Goal: Transaction & Acquisition: Purchase product/service

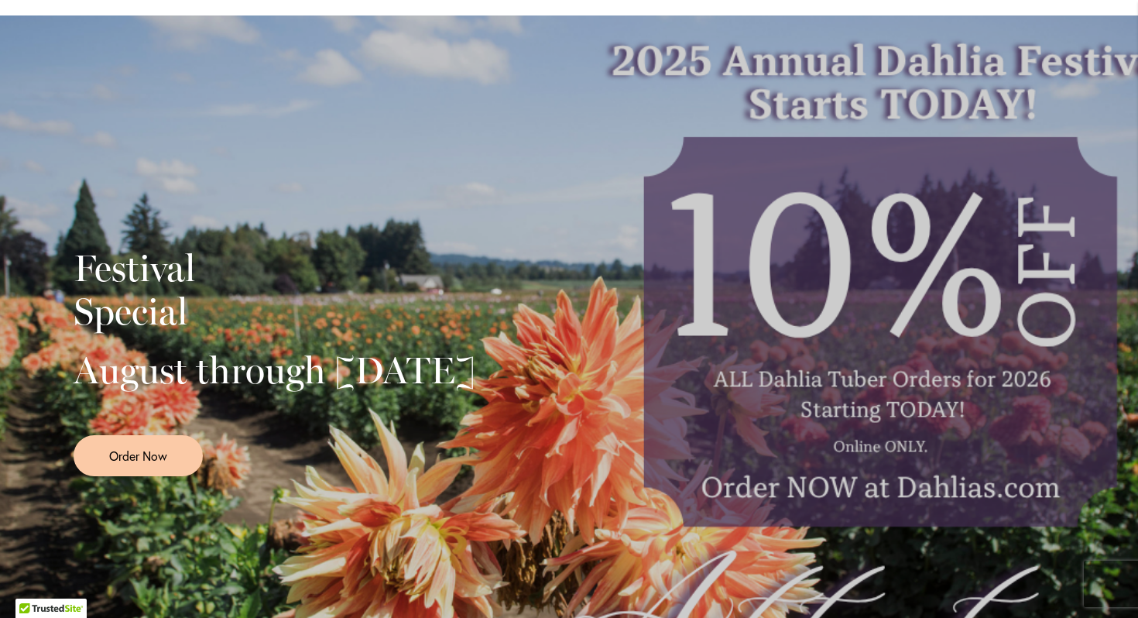
scroll to position [247, 0]
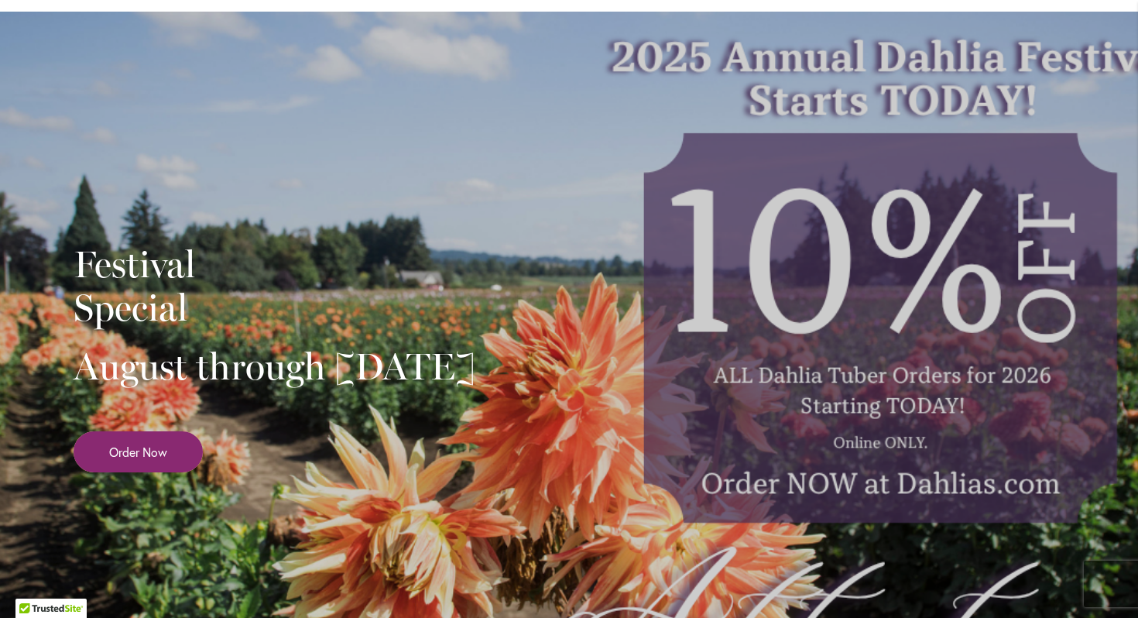
click at [134, 461] on span "Order Now" at bounding box center [138, 452] width 58 height 18
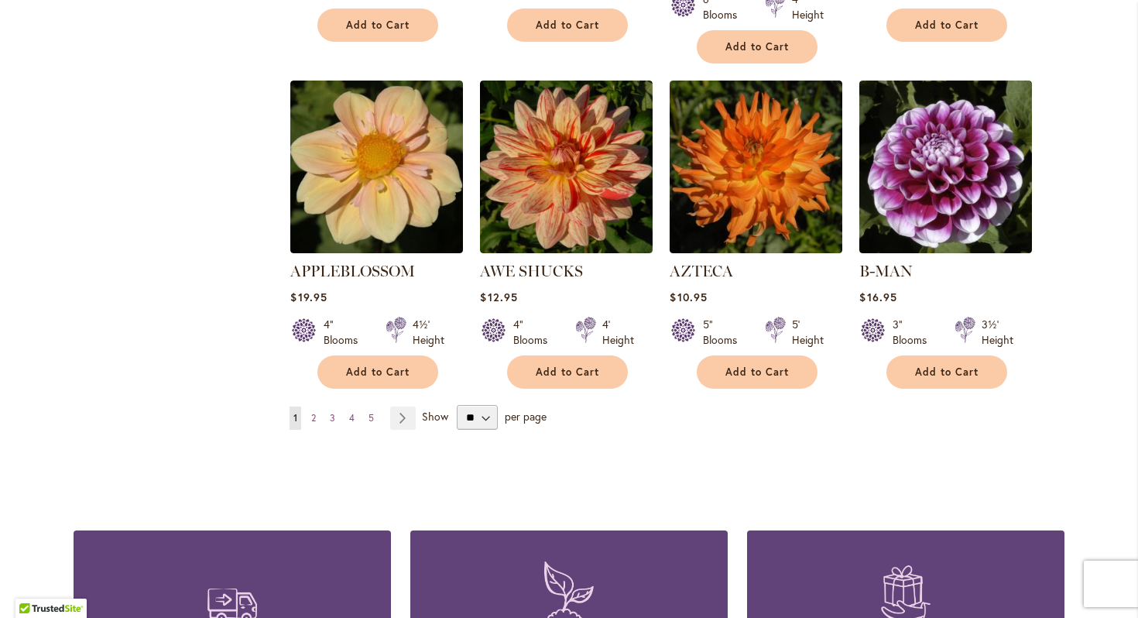
scroll to position [1280, 0]
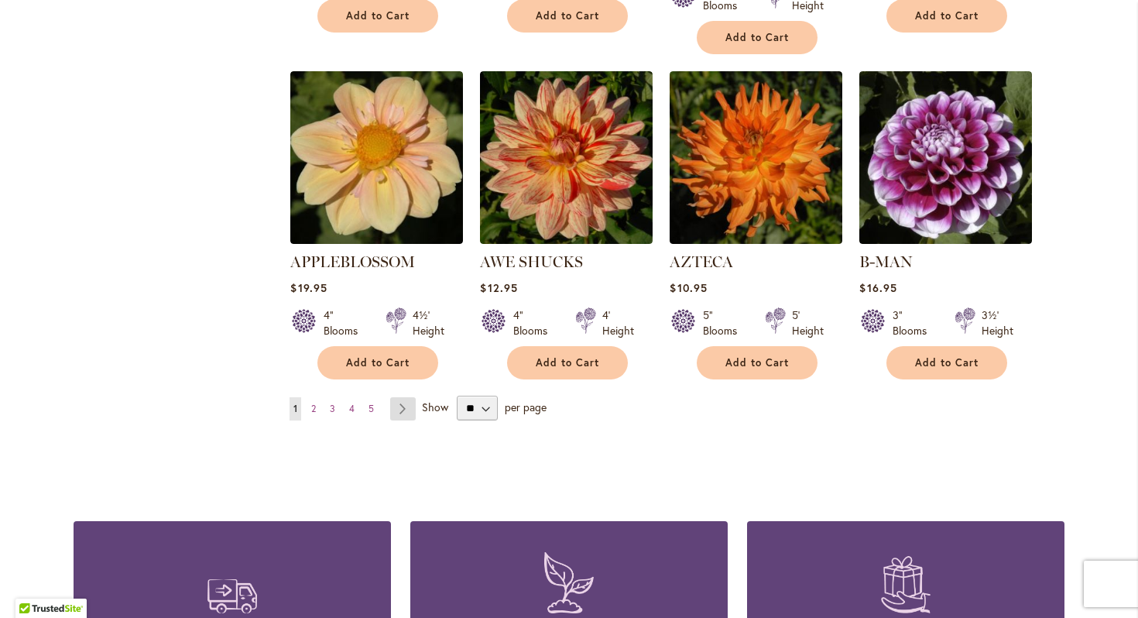
click at [400, 397] on link "Page Next" at bounding box center [403, 408] width 26 height 23
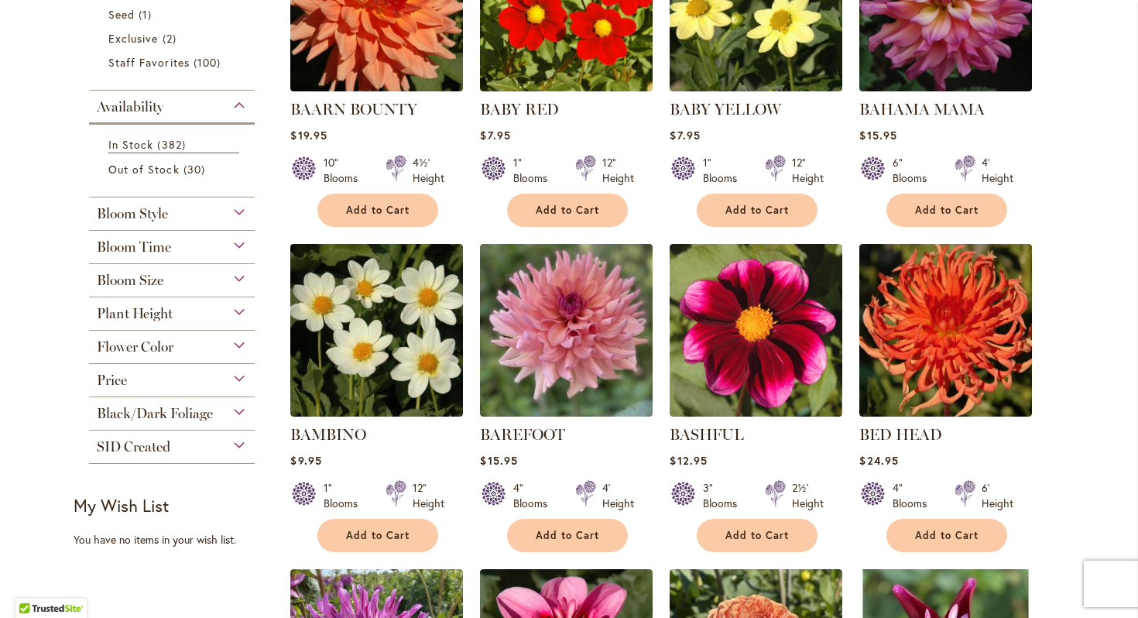
scroll to position [504, 0]
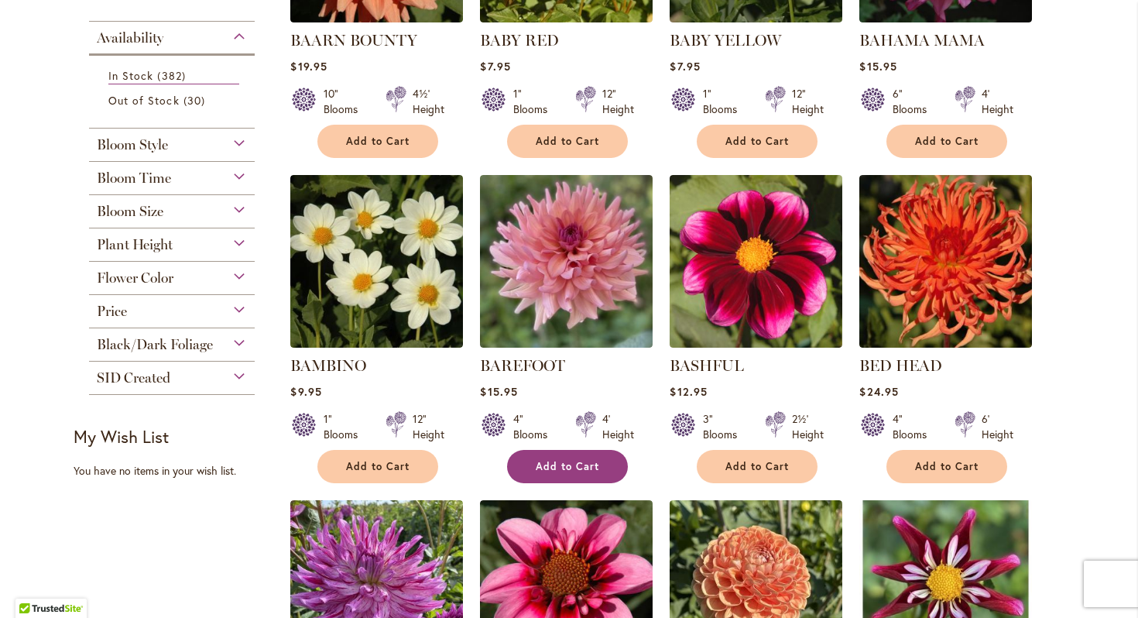
click at [564, 450] on button "Add to Cart" at bounding box center [567, 466] width 121 height 33
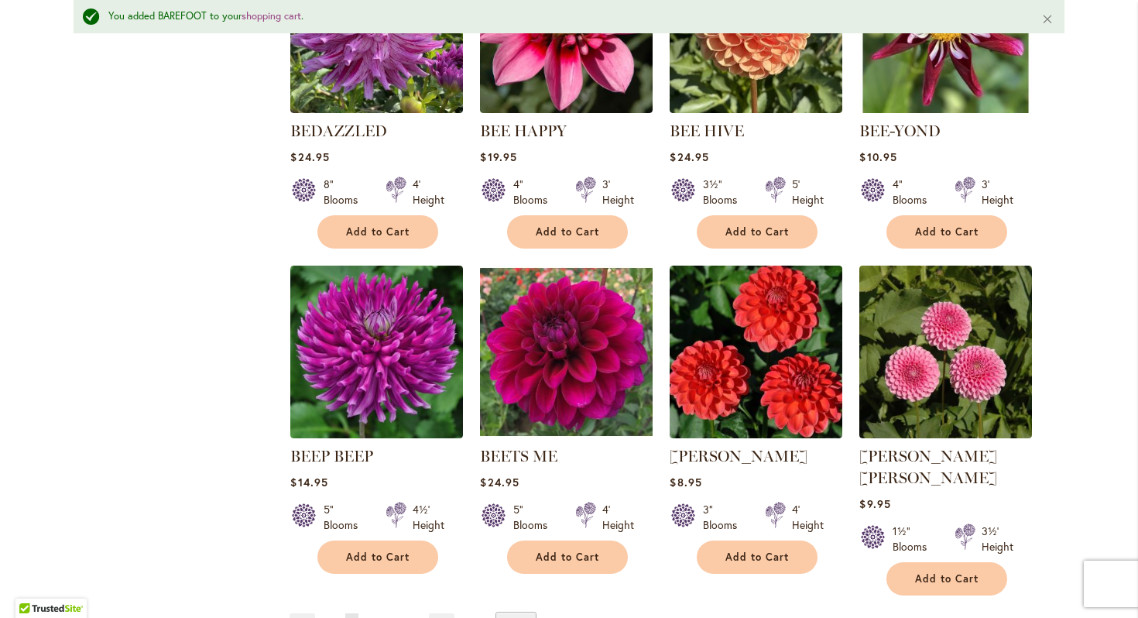
scroll to position [1123, 0]
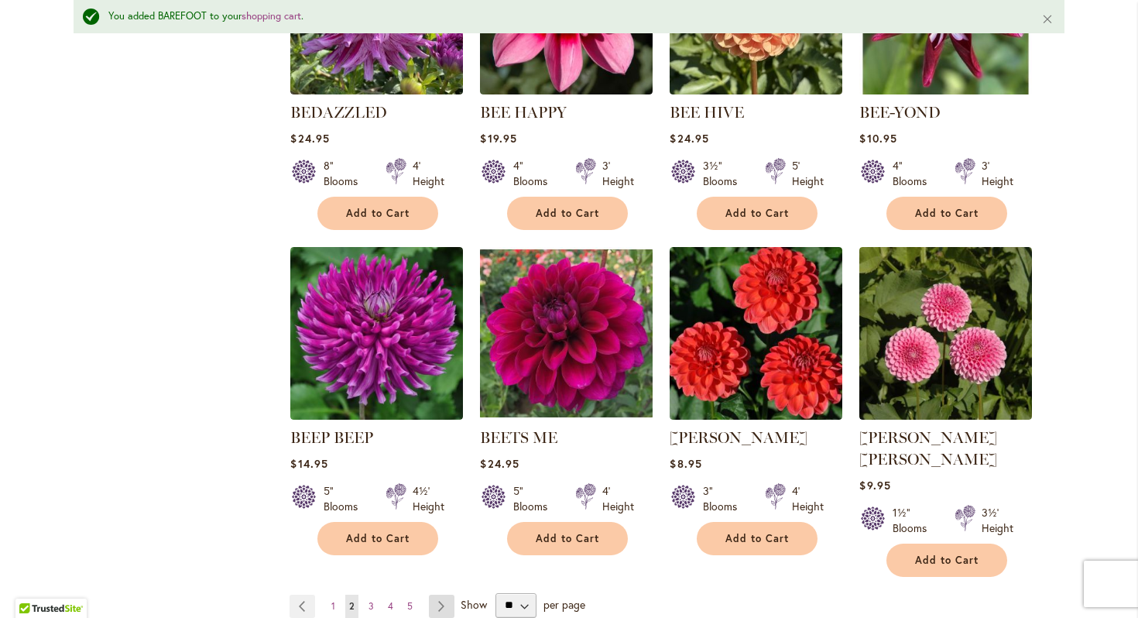
click at [442, 595] on link "Page Next" at bounding box center [442, 606] width 26 height 23
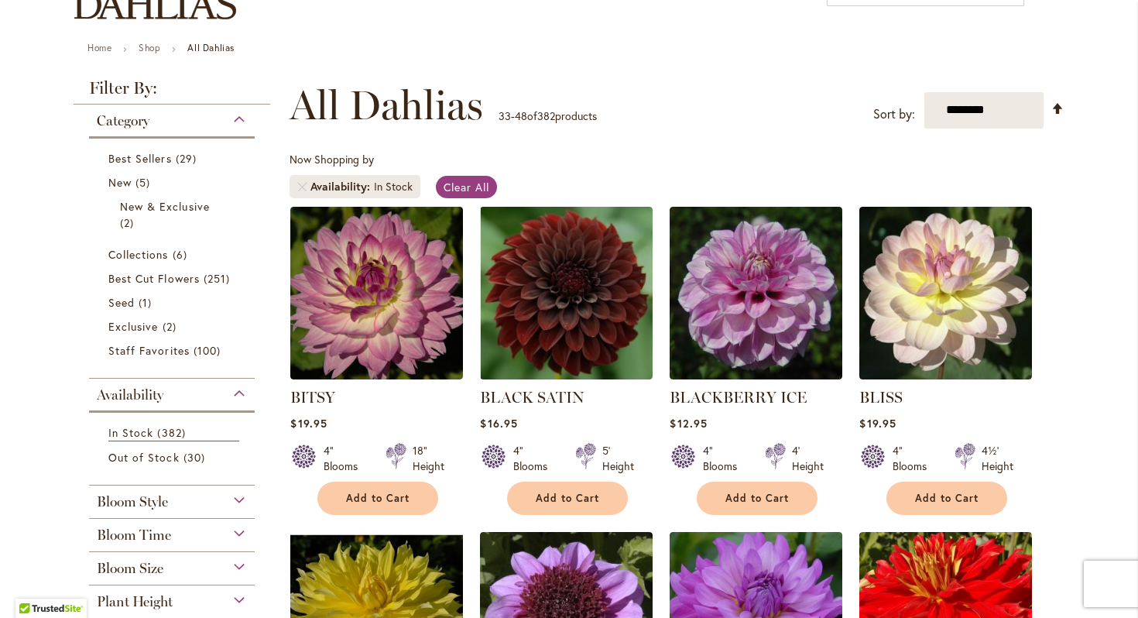
scroll to position [154, 0]
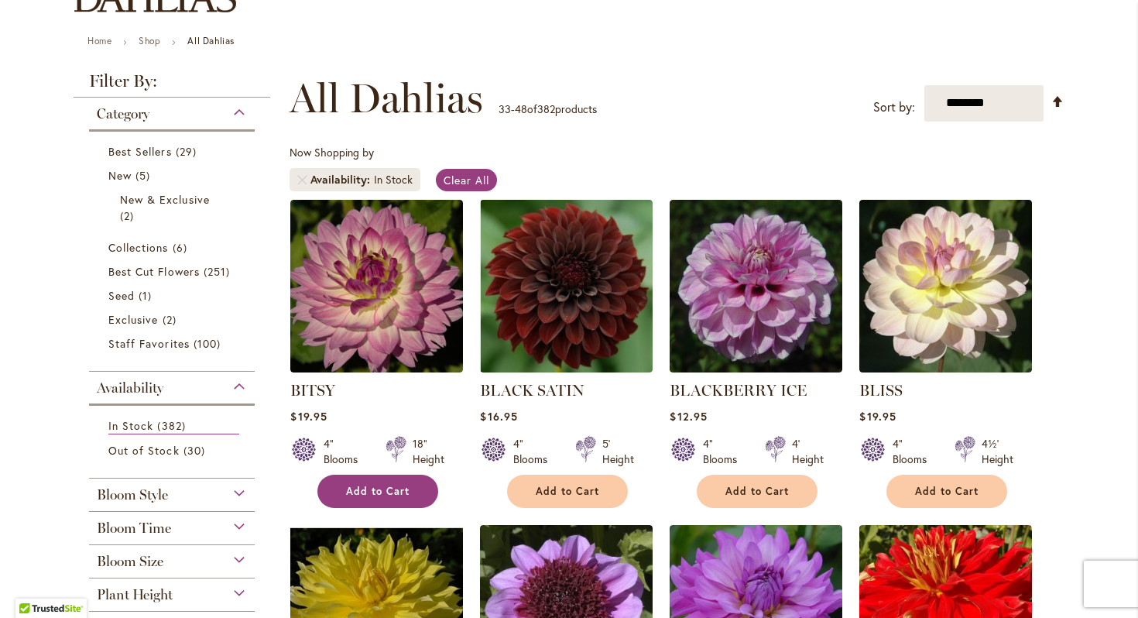
click at [378, 490] on span "Add to Cart" at bounding box center [377, 491] width 63 height 13
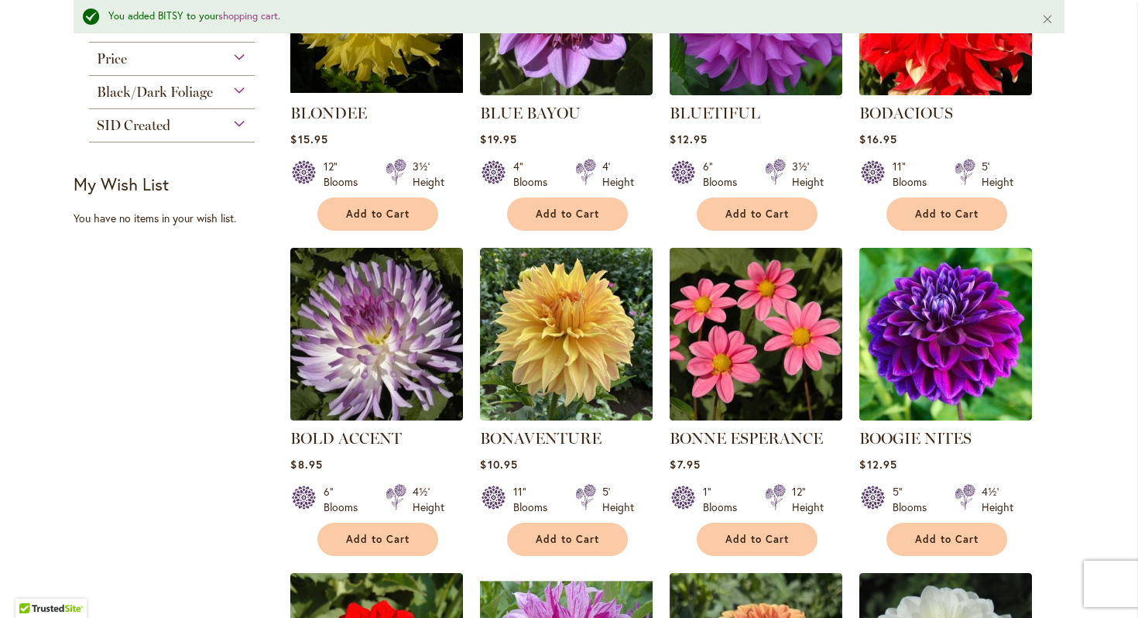
scroll to position [804, 0]
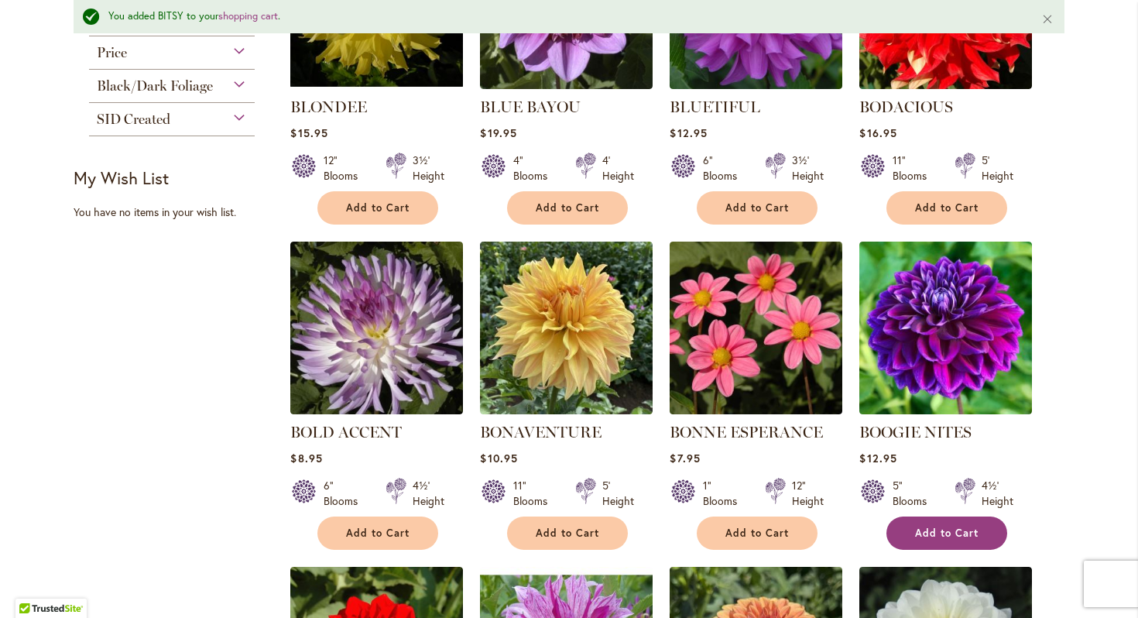
click at [948, 530] on span "Add to Cart" at bounding box center [946, 532] width 63 height 13
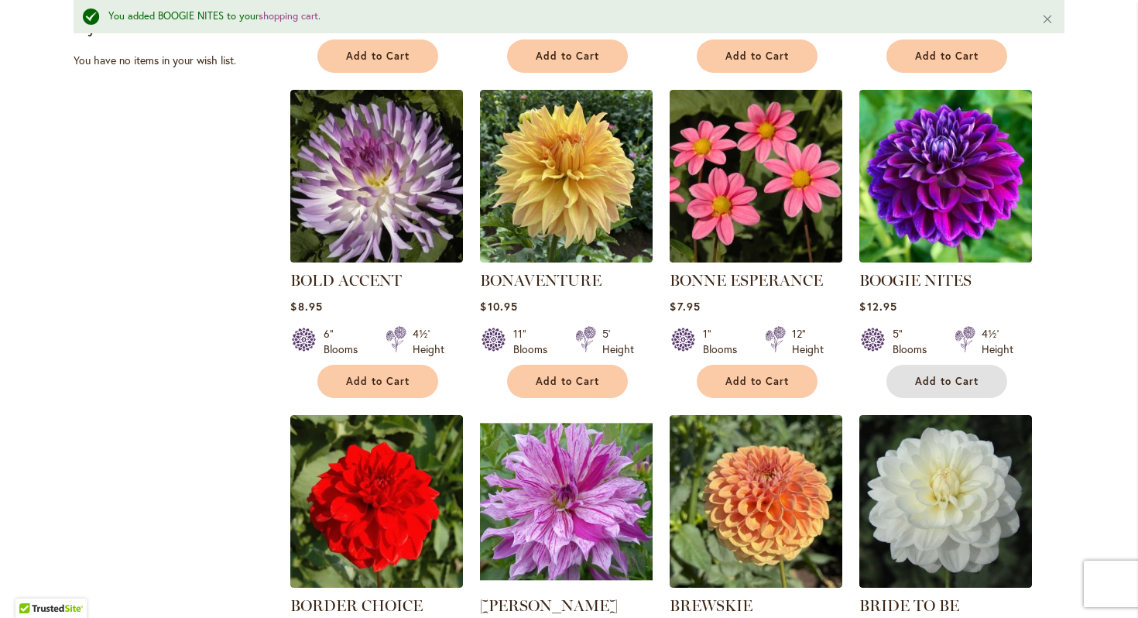
scroll to position [948, 0]
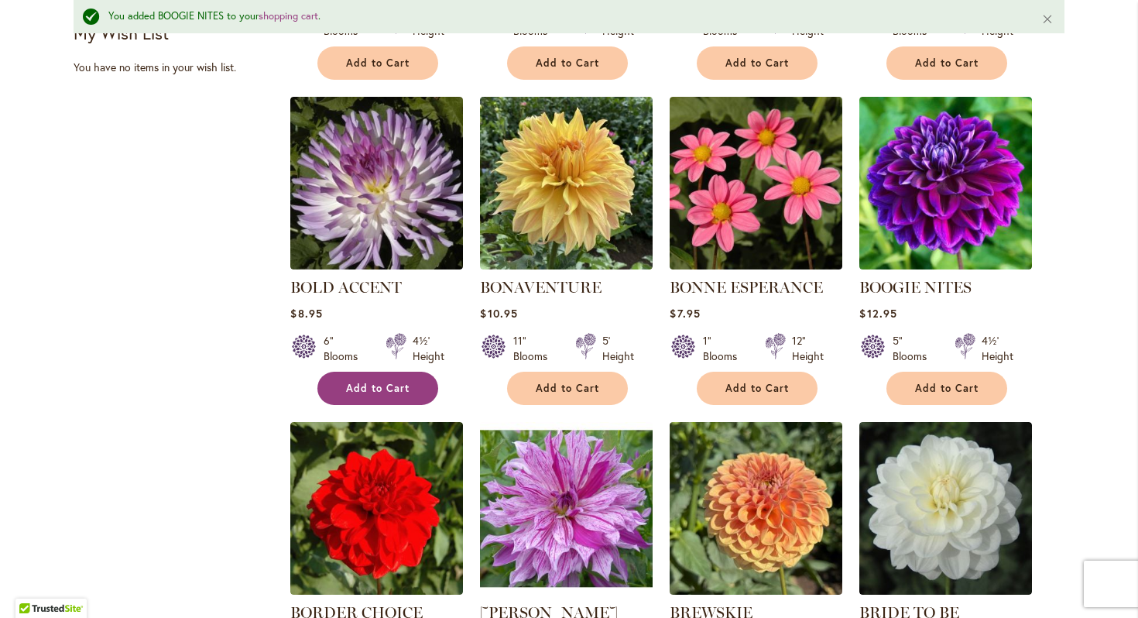
click at [386, 389] on span "Add to Cart" at bounding box center [377, 388] width 63 height 13
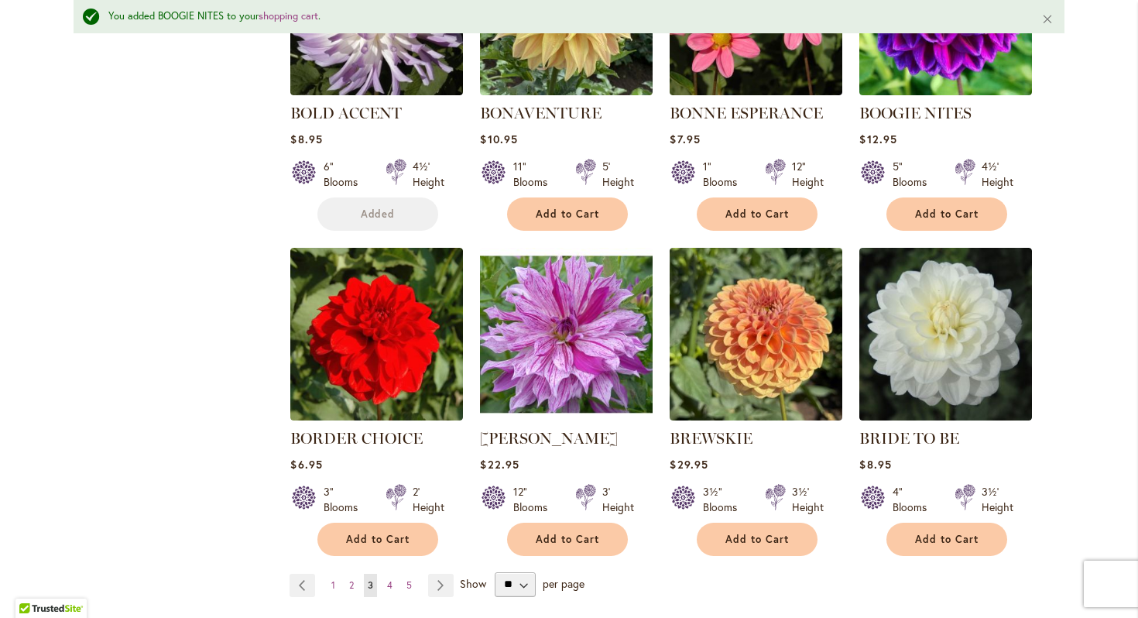
scroll to position [1168, 0]
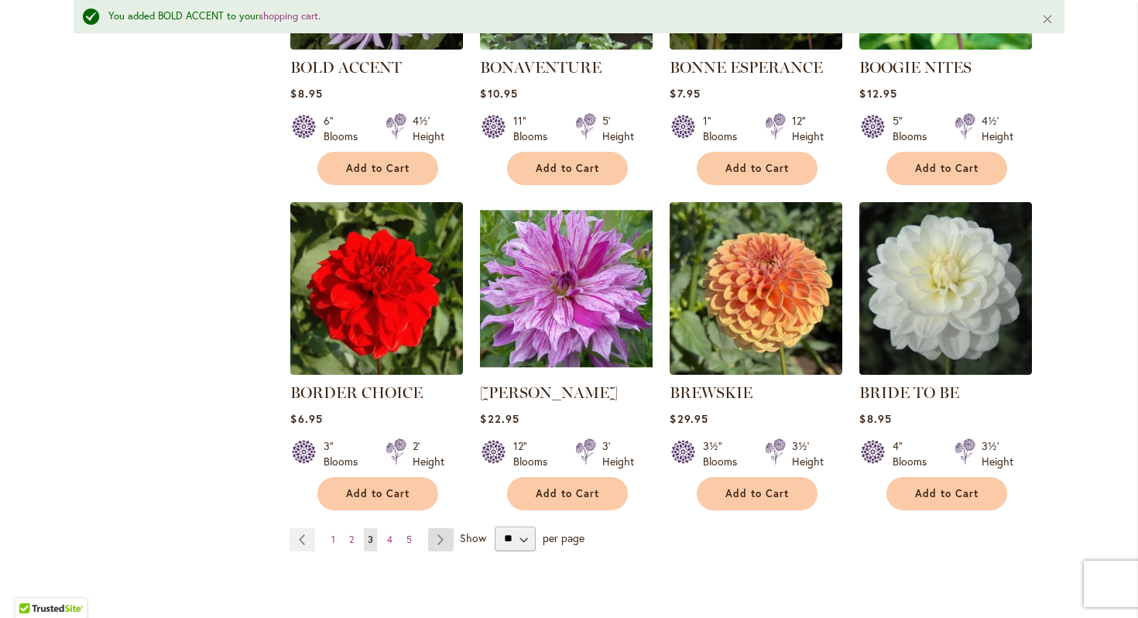
click at [443, 535] on link "Page Next" at bounding box center [441, 539] width 26 height 23
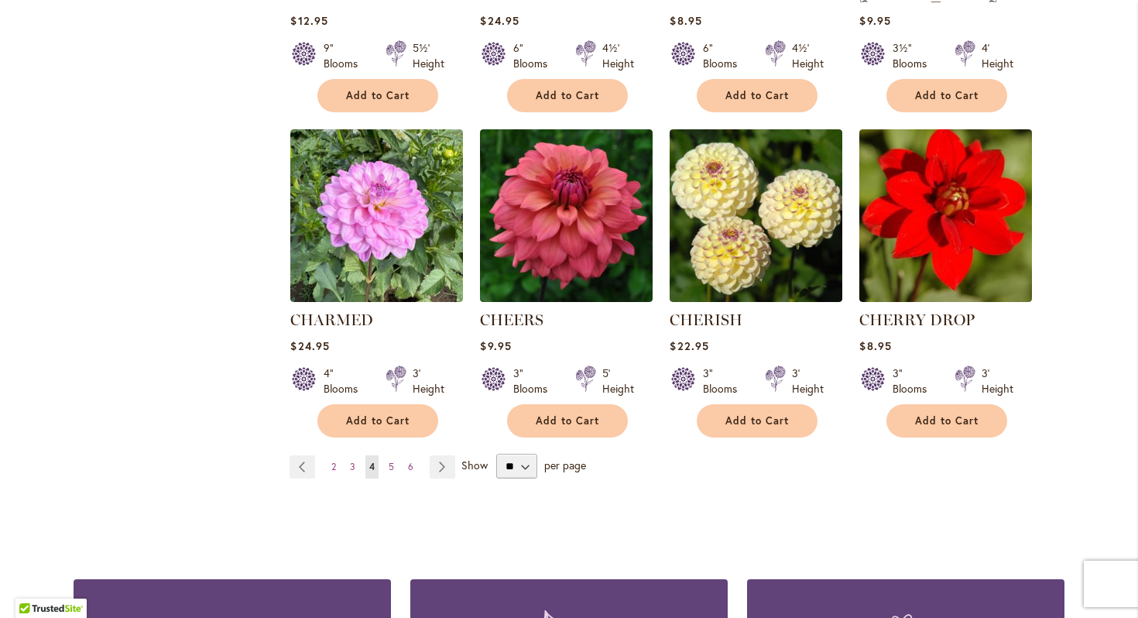
scroll to position [1223, 0]
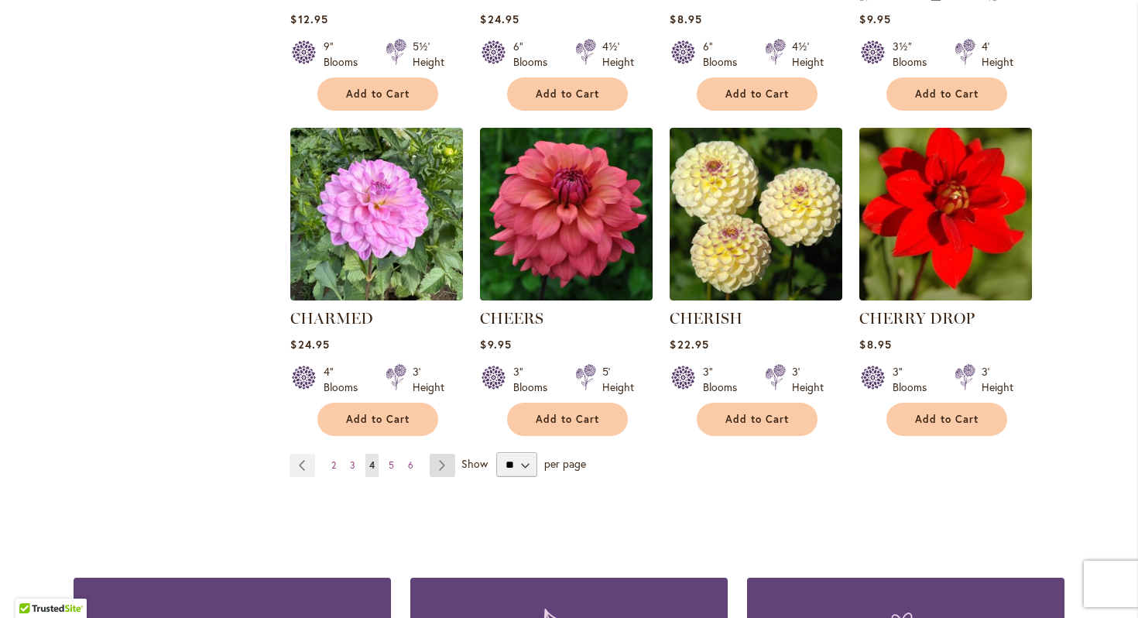
click at [444, 460] on link "Page Next" at bounding box center [443, 465] width 26 height 23
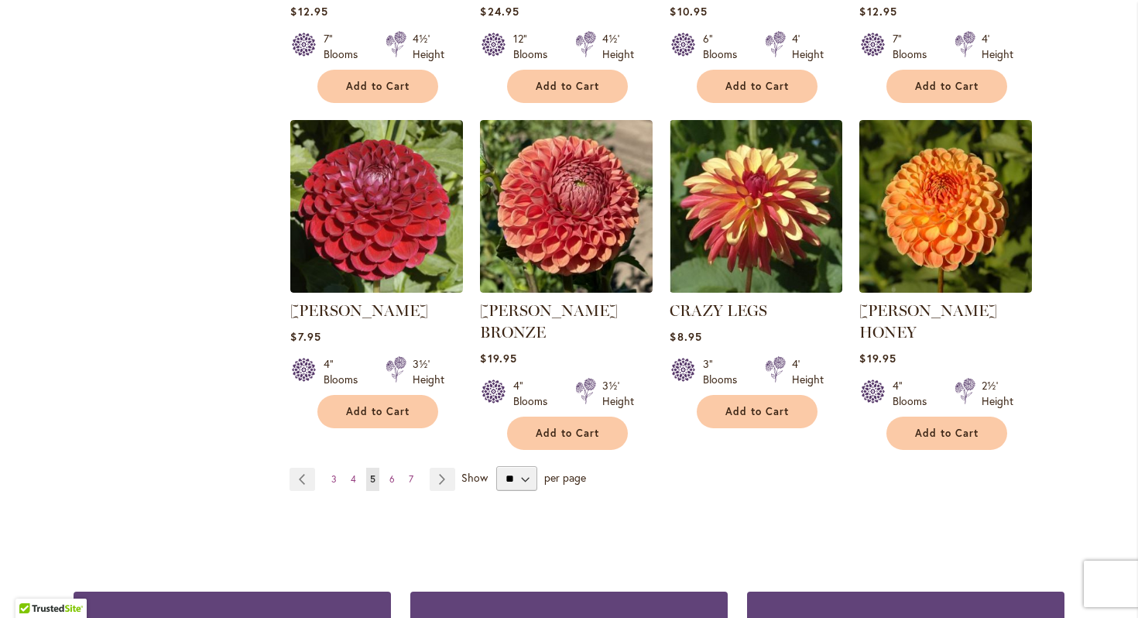
scroll to position [1257, 0]
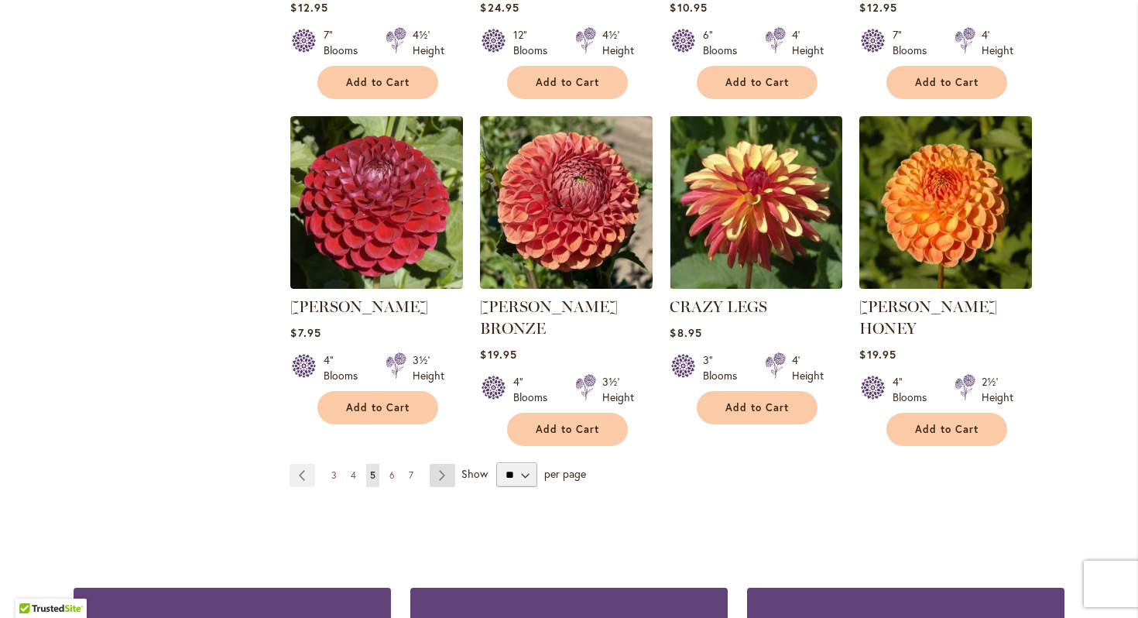
click at [441, 464] on link "Page Next" at bounding box center [443, 475] width 26 height 23
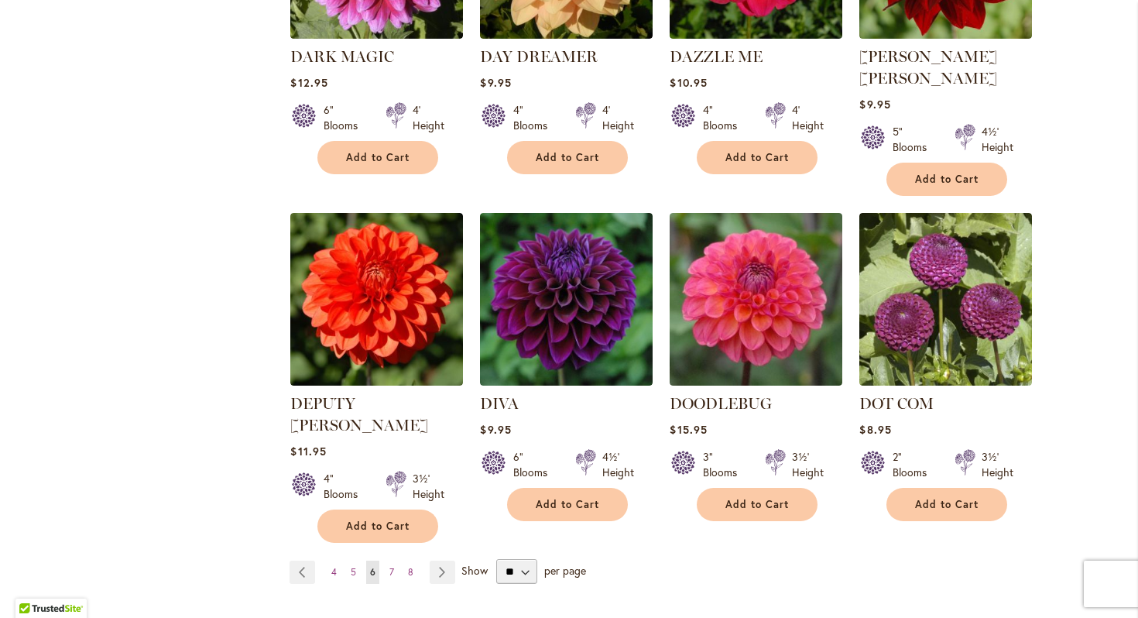
scroll to position [1232, 0]
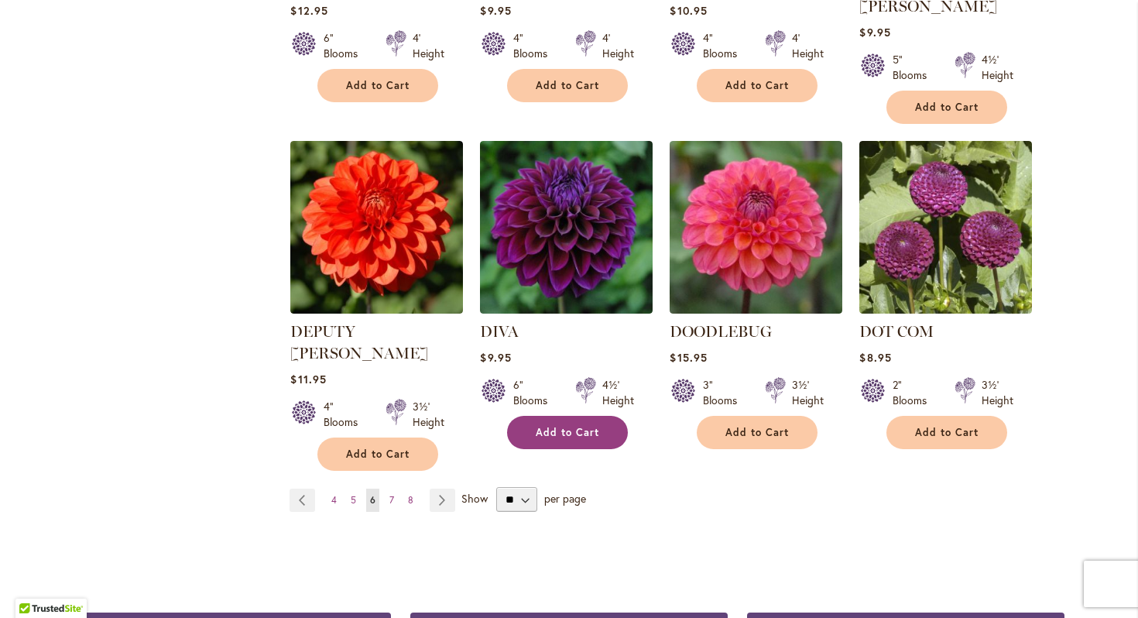
click at [558, 426] on span "Add to Cart" at bounding box center [567, 432] width 63 height 13
click at [444, 489] on link "Page Next" at bounding box center [443, 500] width 26 height 23
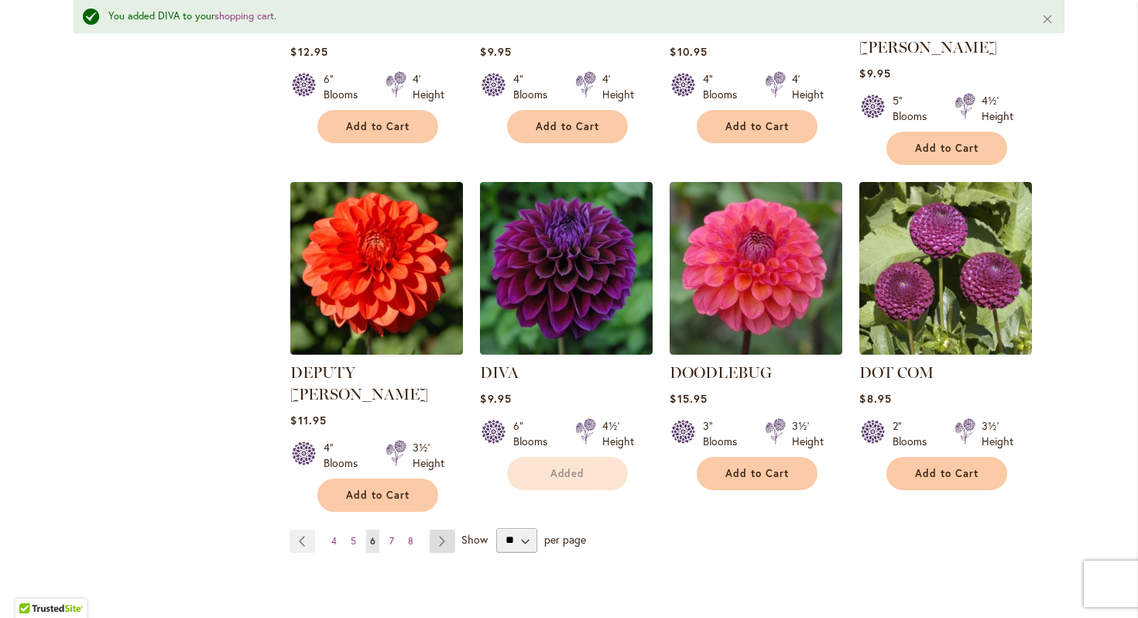
scroll to position [1272, 0]
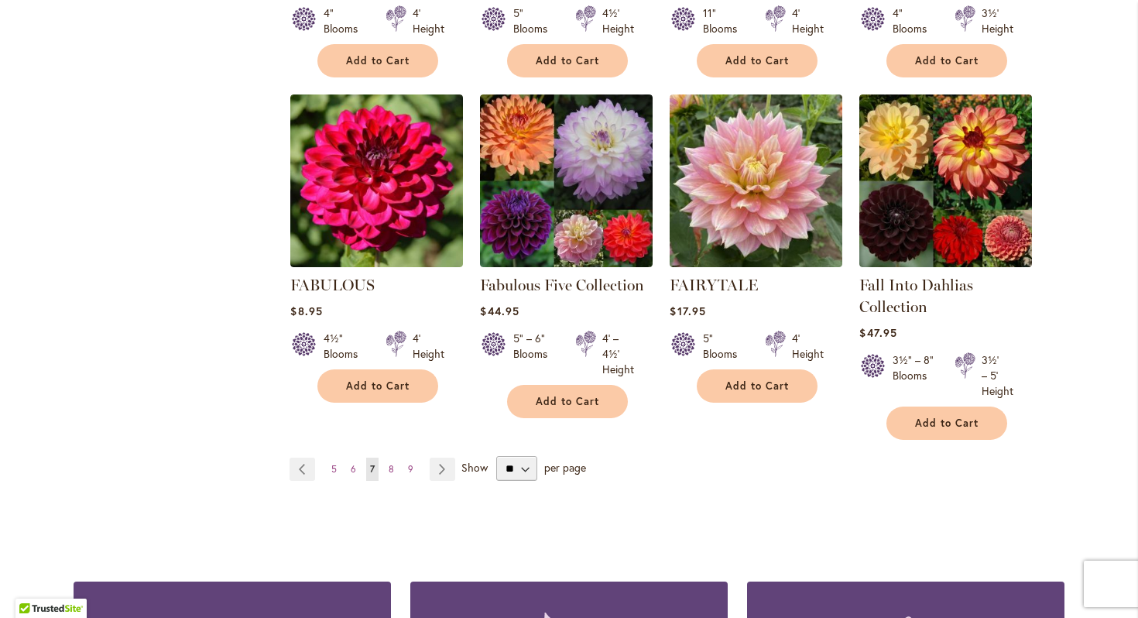
scroll to position [1248, 0]
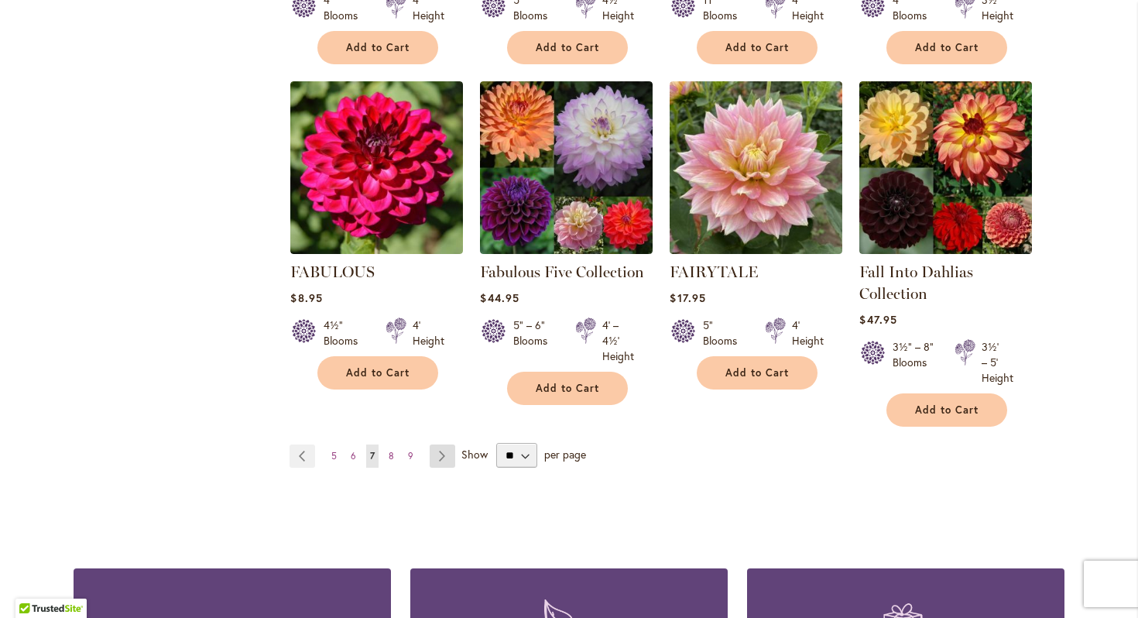
click at [443, 453] on link "Page Next" at bounding box center [443, 455] width 26 height 23
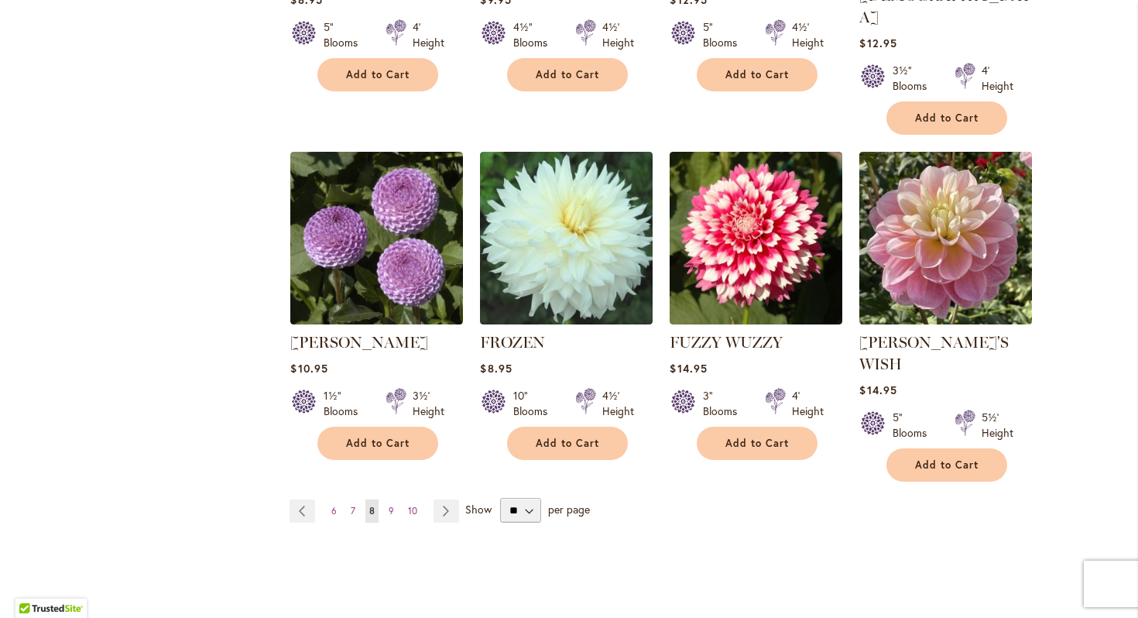
scroll to position [1244, 0]
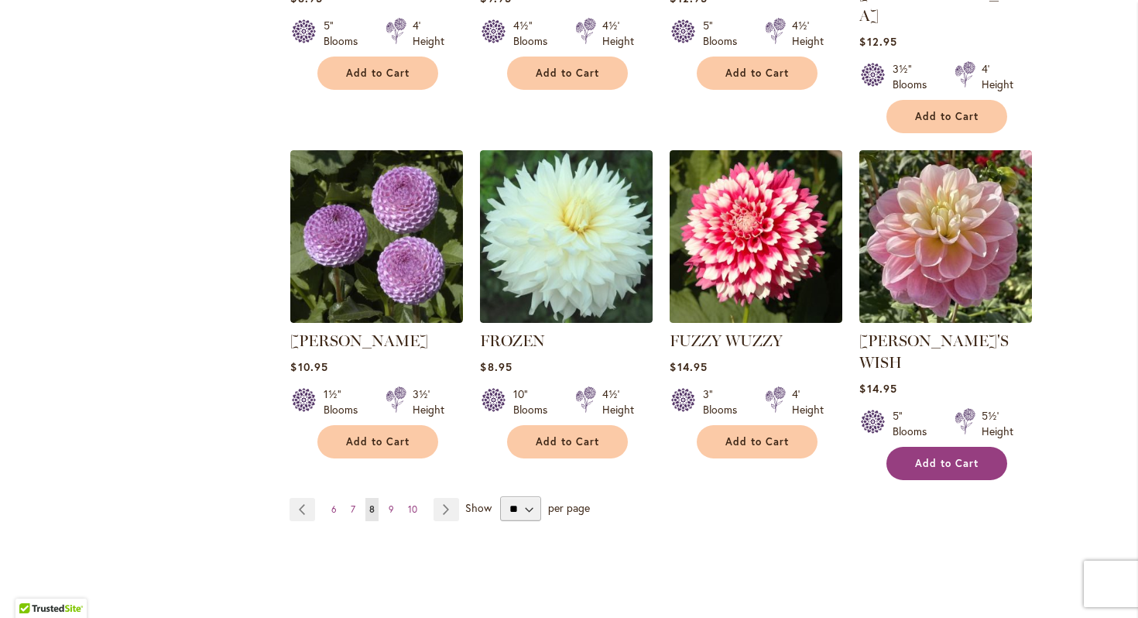
click at [932, 457] on span "Add to Cart" at bounding box center [946, 463] width 63 height 13
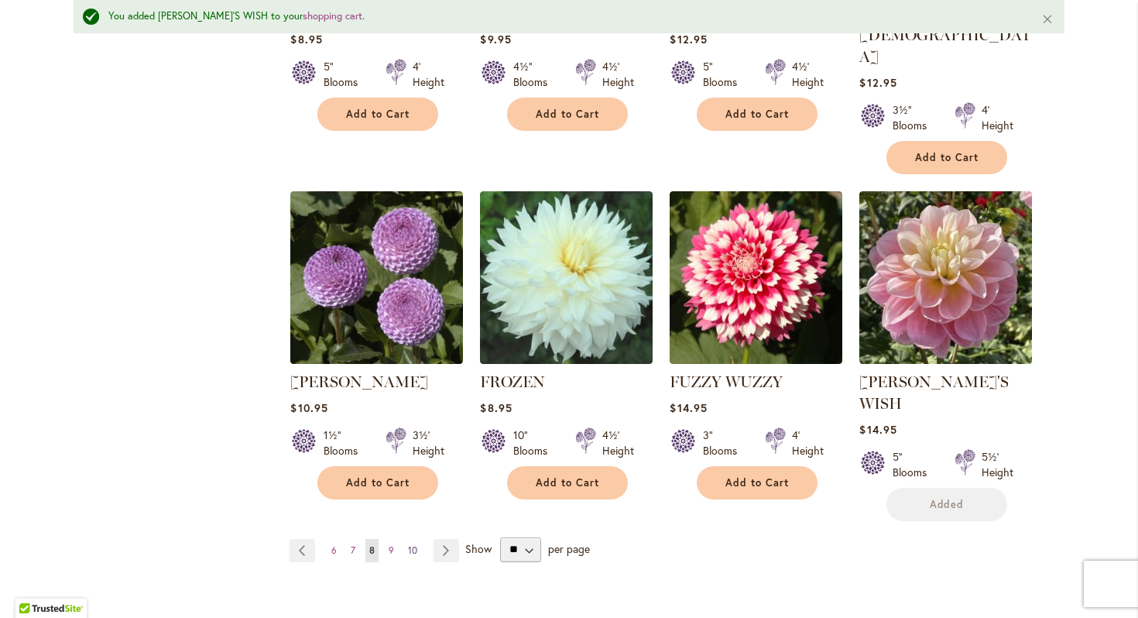
scroll to position [1284, 0]
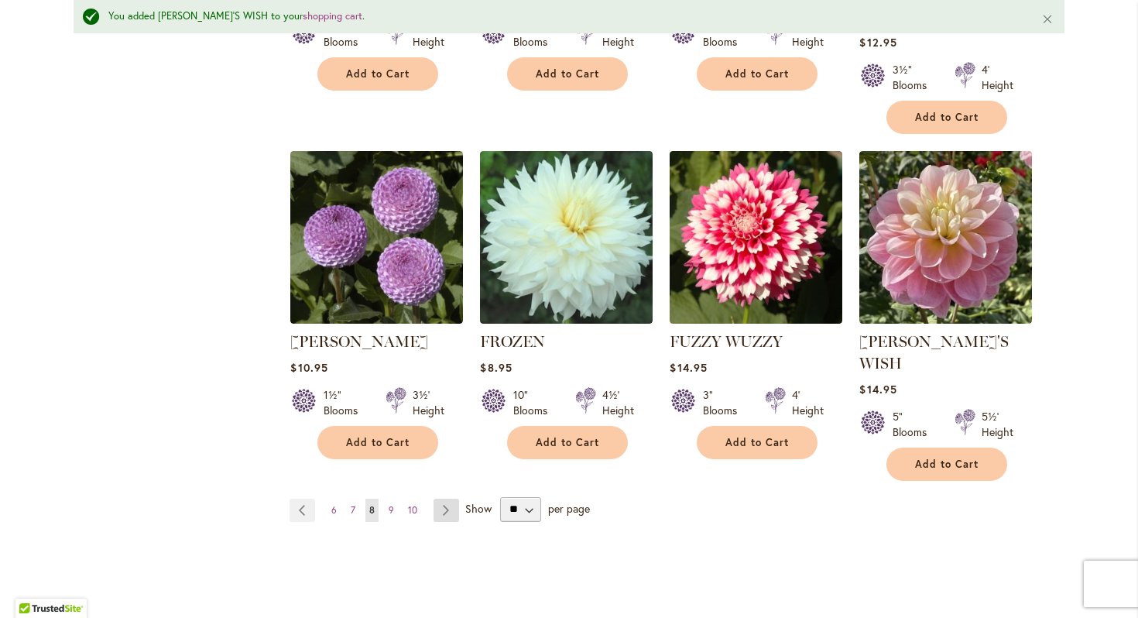
click at [444, 499] on link "Page Next" at bounding box center [447, 510] width 26 height 23
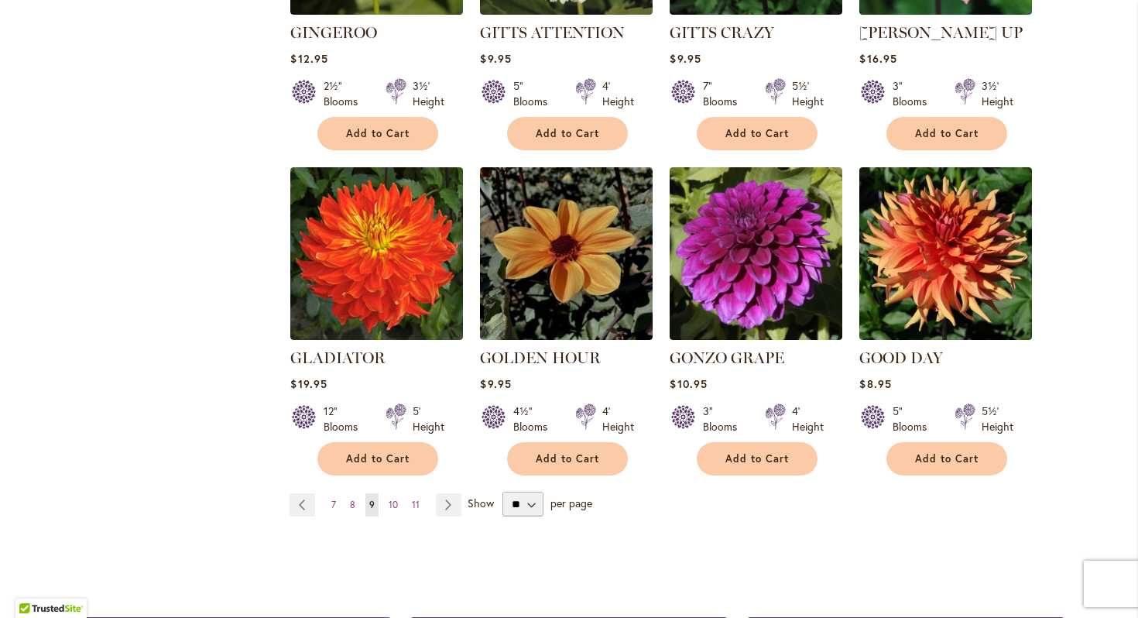
scroll to position [1234, 0]
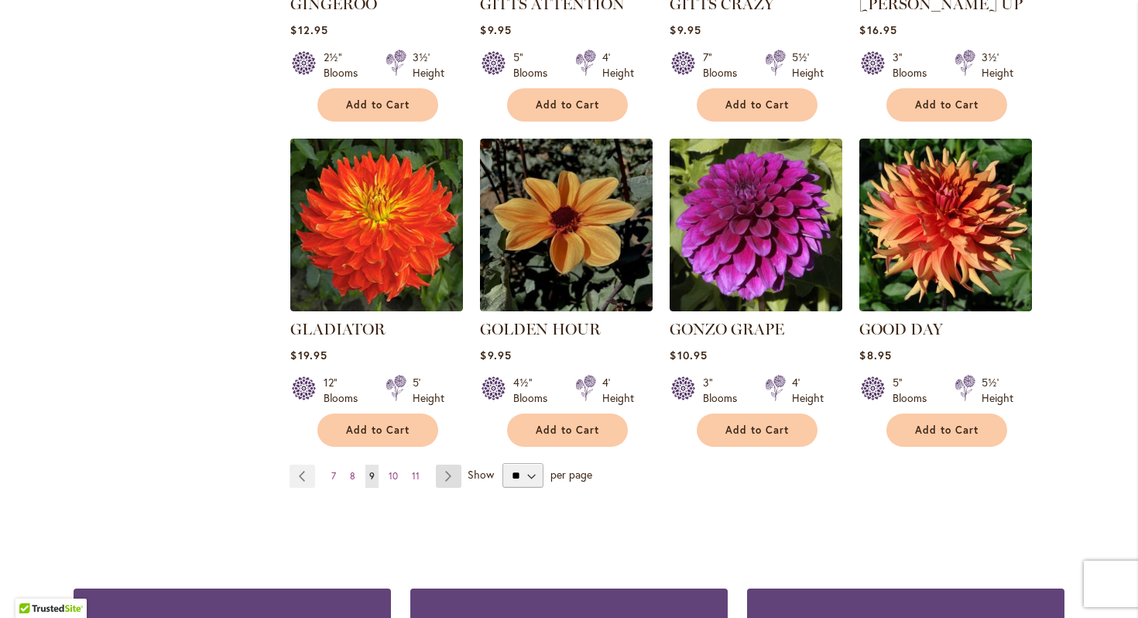
click at [451, 465] on link "Page Next" at bounding box center [449, 476] width 26 height 23
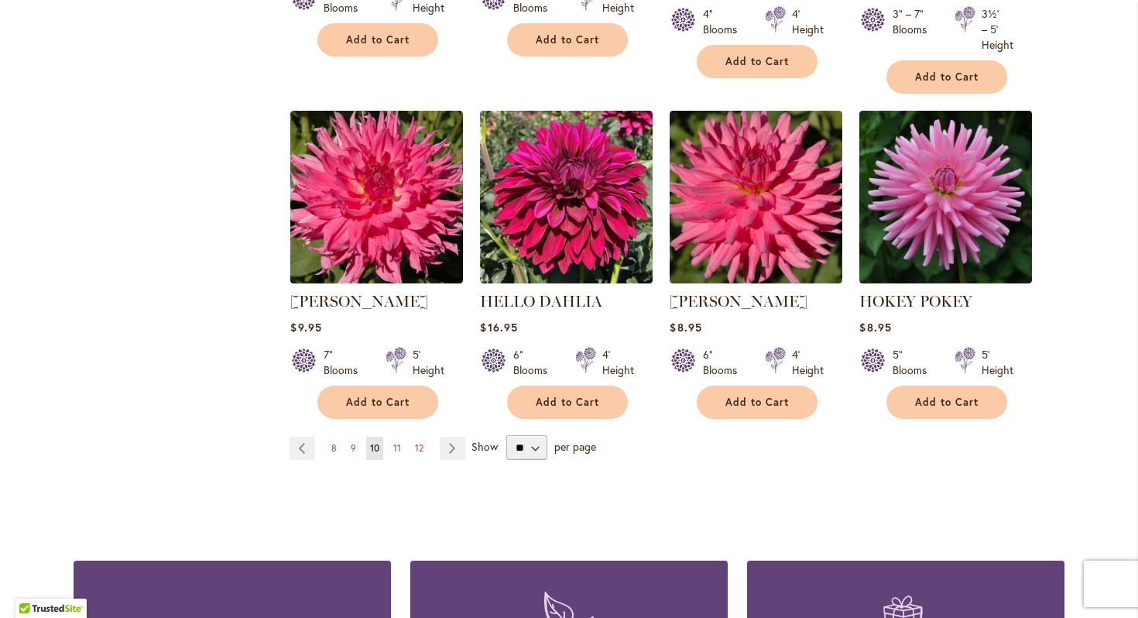
scroll to position [1292, 0]
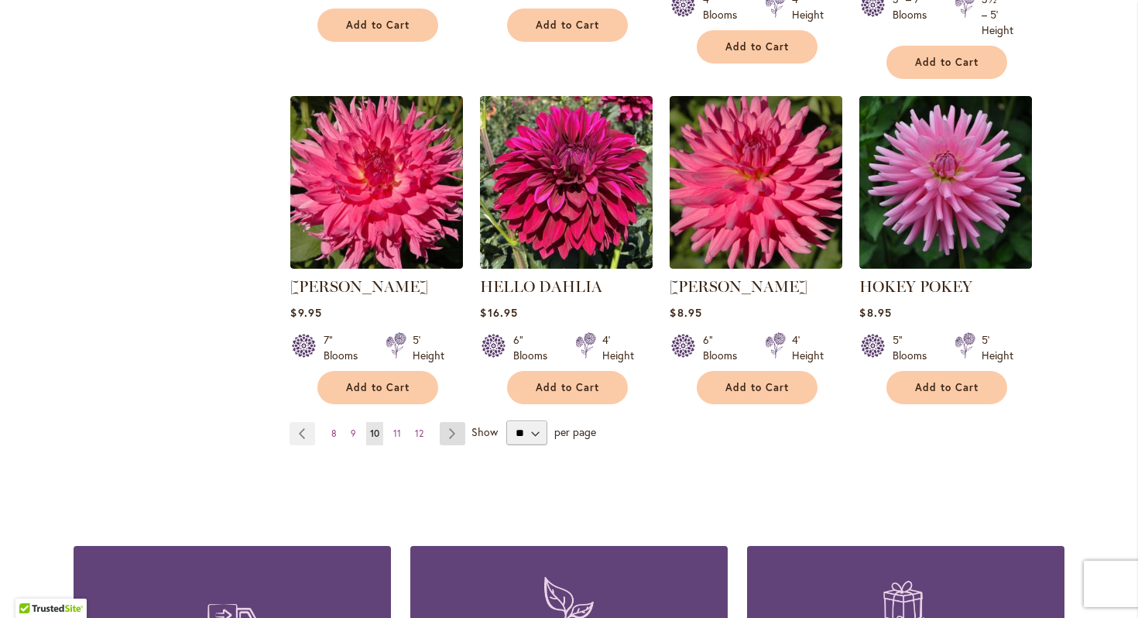
click at [451, 427] on link "Page Next" at bounding box center [453, 433] width 26 height 23
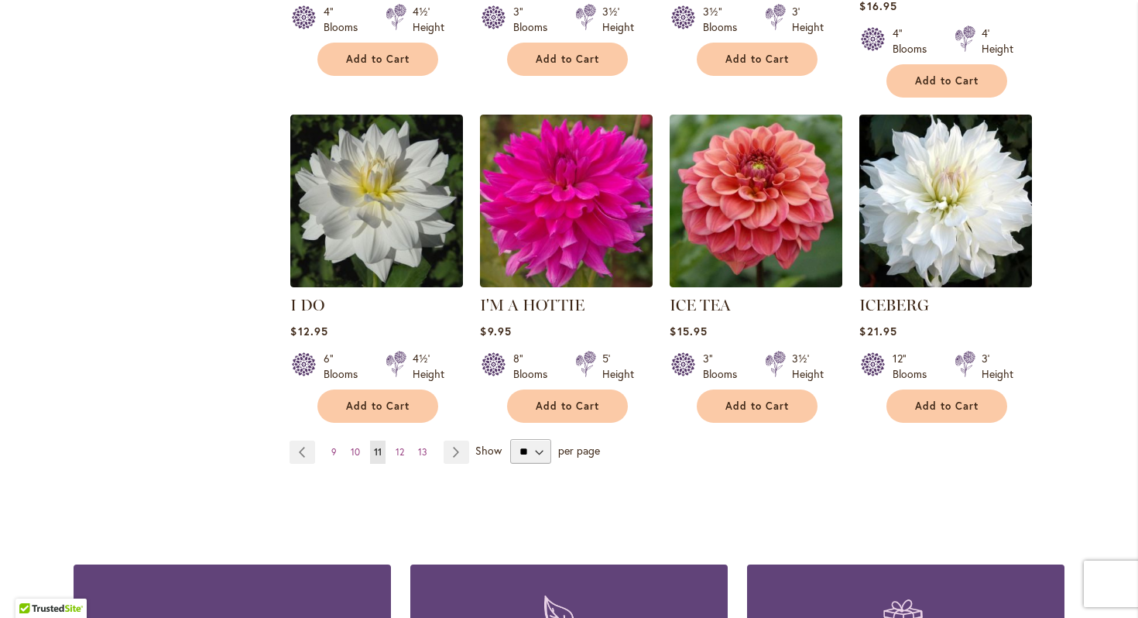
scroll to position [1263, 0]
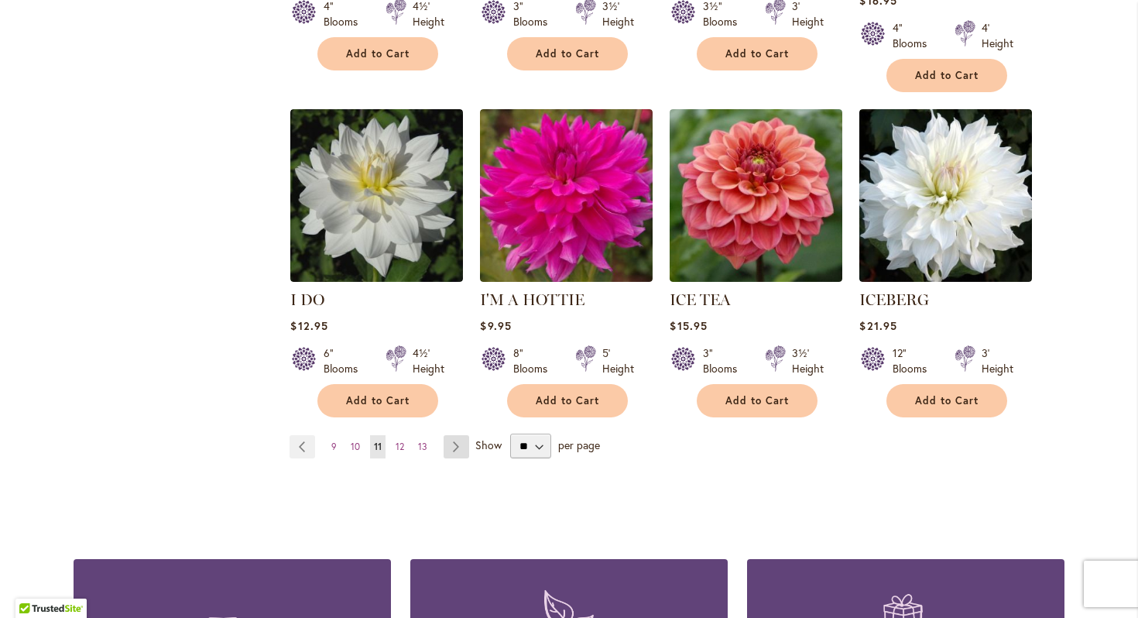
click at [454, 435] on link "Page Next" at bounding box center [457, 446] width 26 height 23
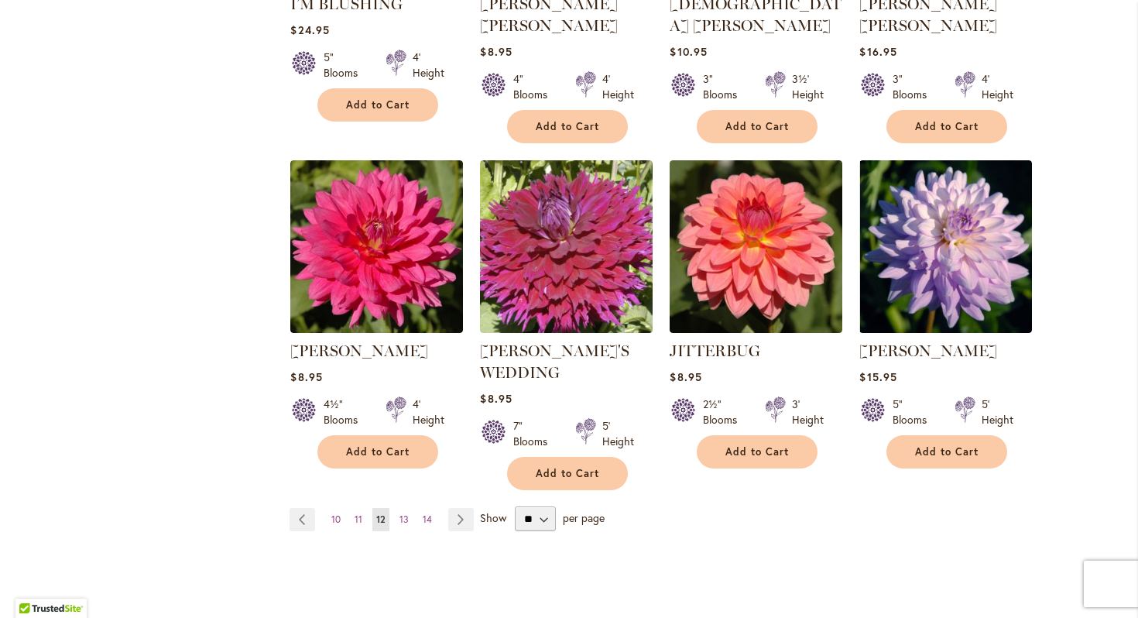
scroll to position [1227, 0]
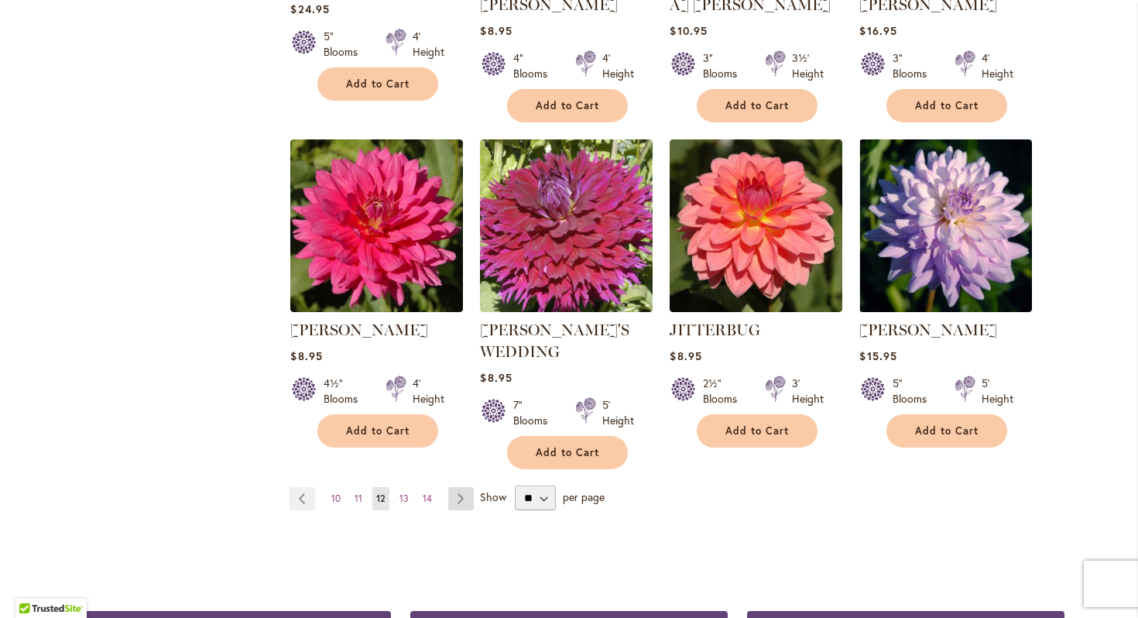
click at [461, 487] on link "Page Next" at bounding box center [461, 498] width 26 height 23
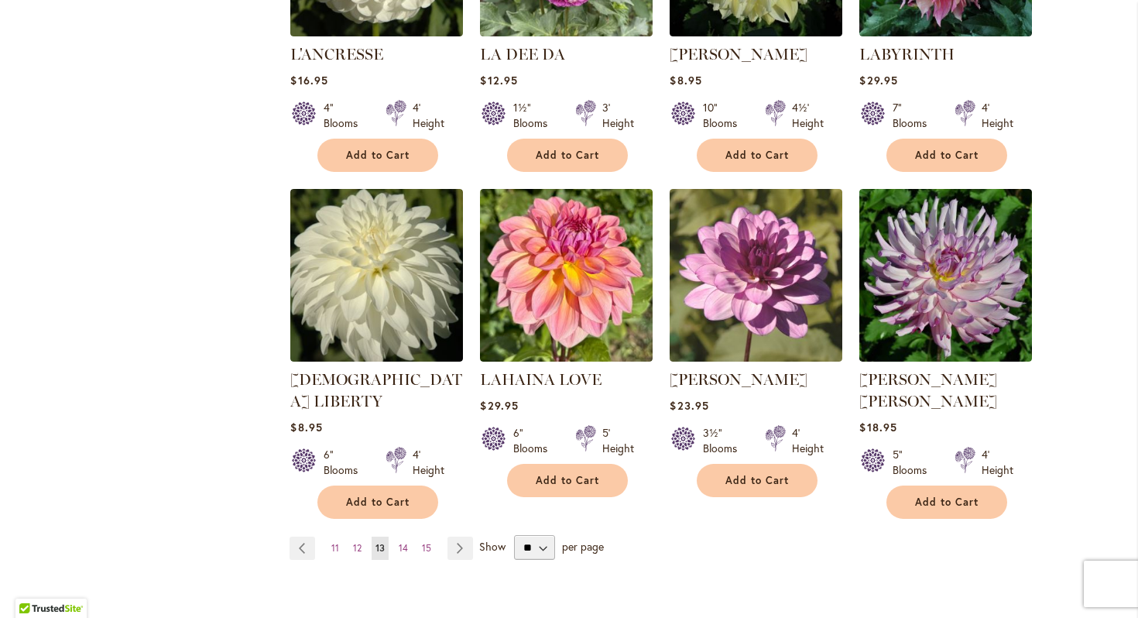
scroll to position [1144, 0]
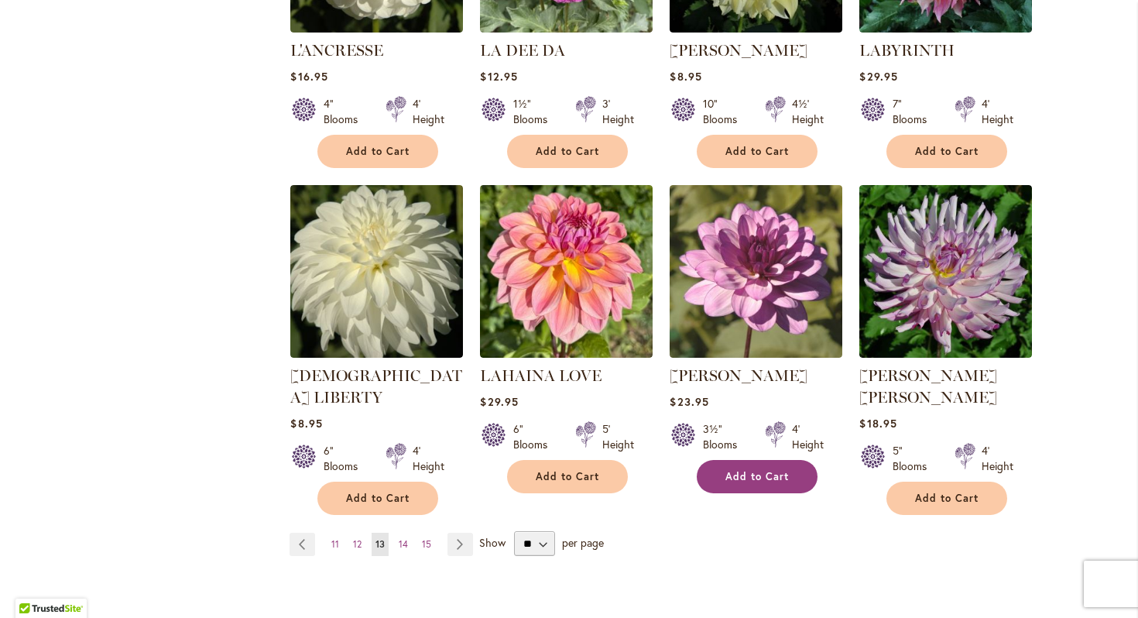
click at [744, 475] on span "Add to Cart" at bounding box center [756, 476] width 63 height 13
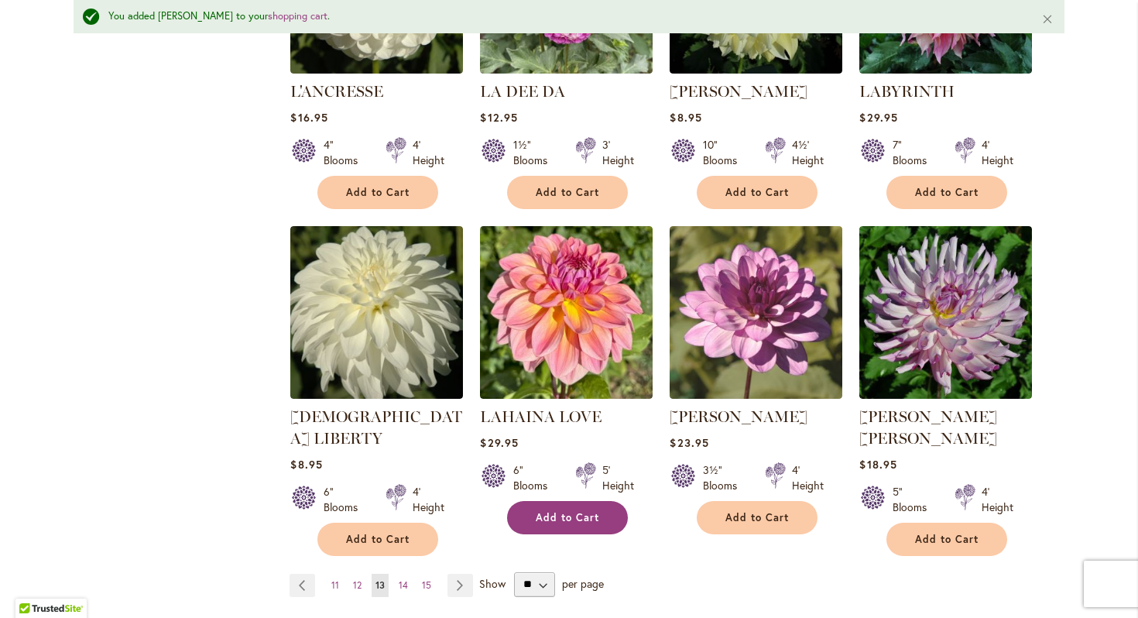
click at [547, 513] on span "Add to Cart" at bounding box center [567, 517] width 63 height 13
click at [461, 574] on link "Page Next" at bounding box center [460, 585] width 26 height 23
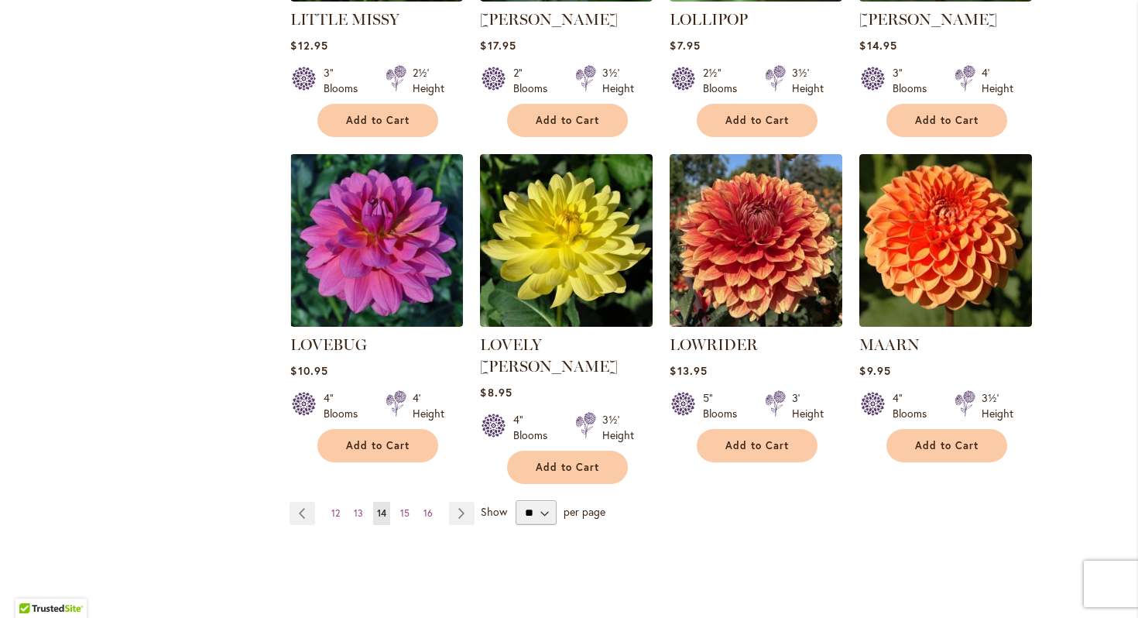
scroll to position [1209, 0]
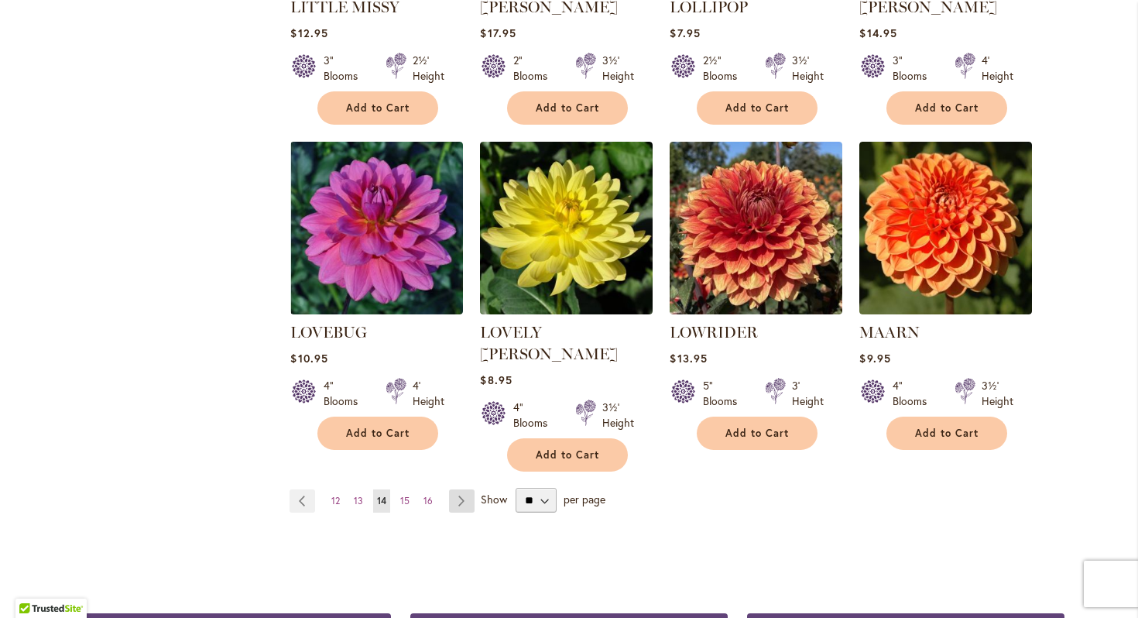
click at [453, 489] on link "Page Next" at bounding box center [462, 500] width 26 height 23
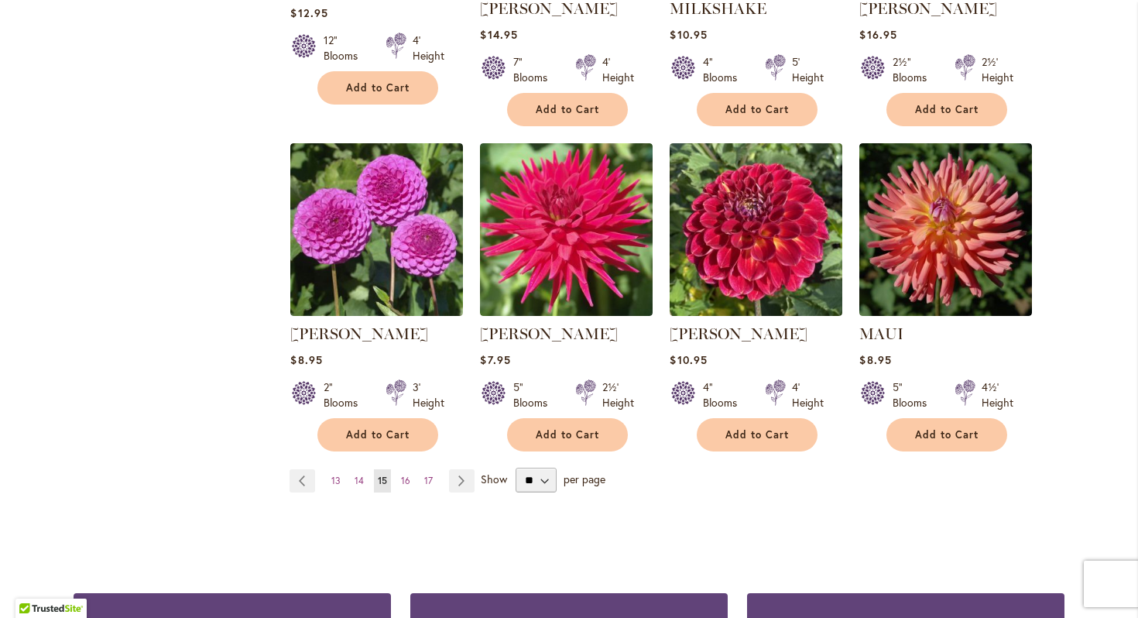
scroll to position [1257, 0]
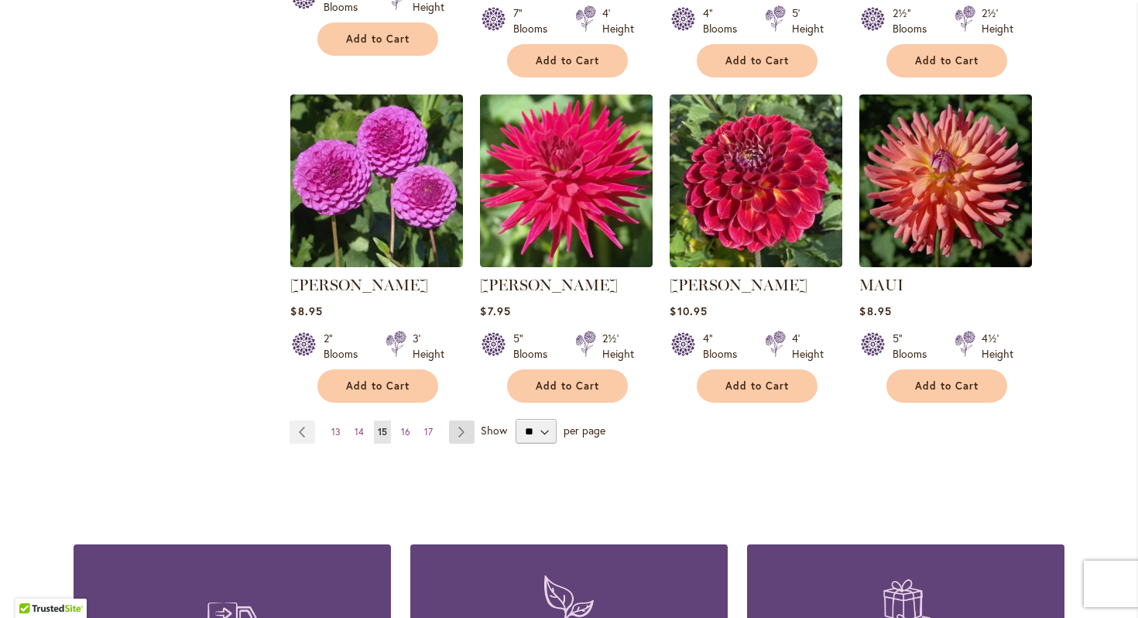
click at [462, 426] on link "Page Next" at bounding box center [462, 431] width 26 height 23
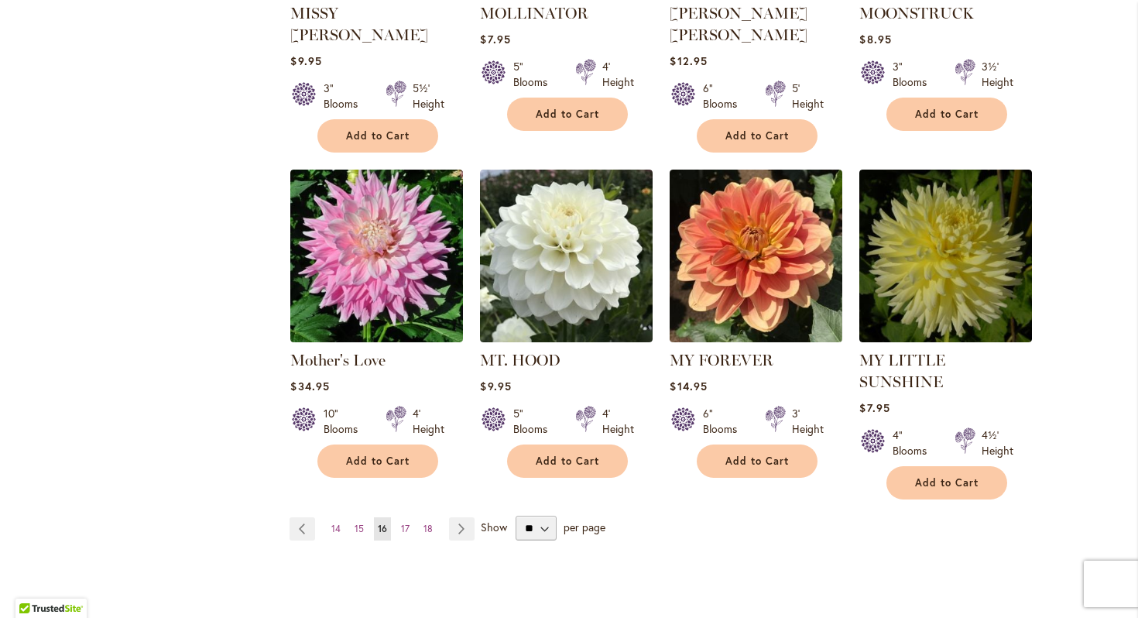
scroll to position [1230, 0]
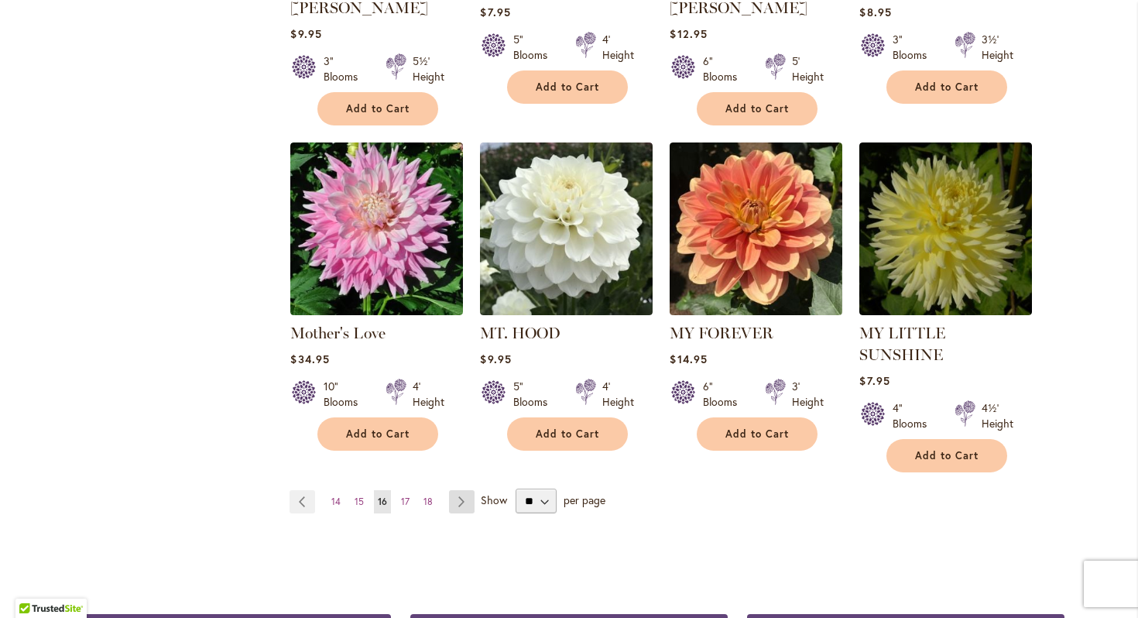
click at [467, 490] on link "Page Next" at bounding box center [462, 501] width 26 height 23
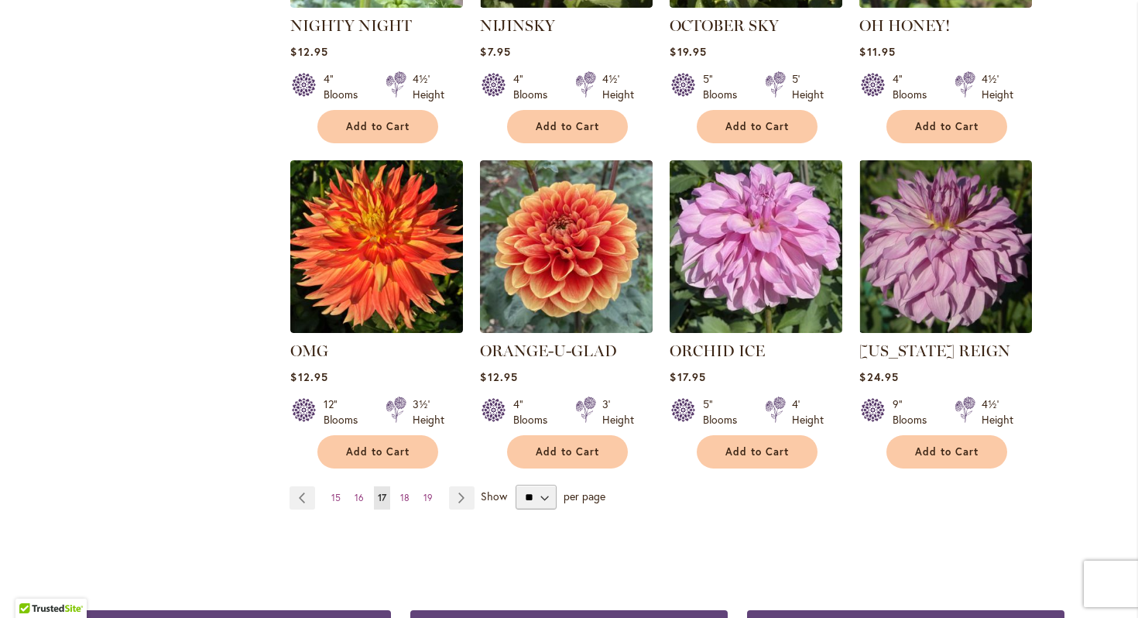
scroll to position [1196, 0]
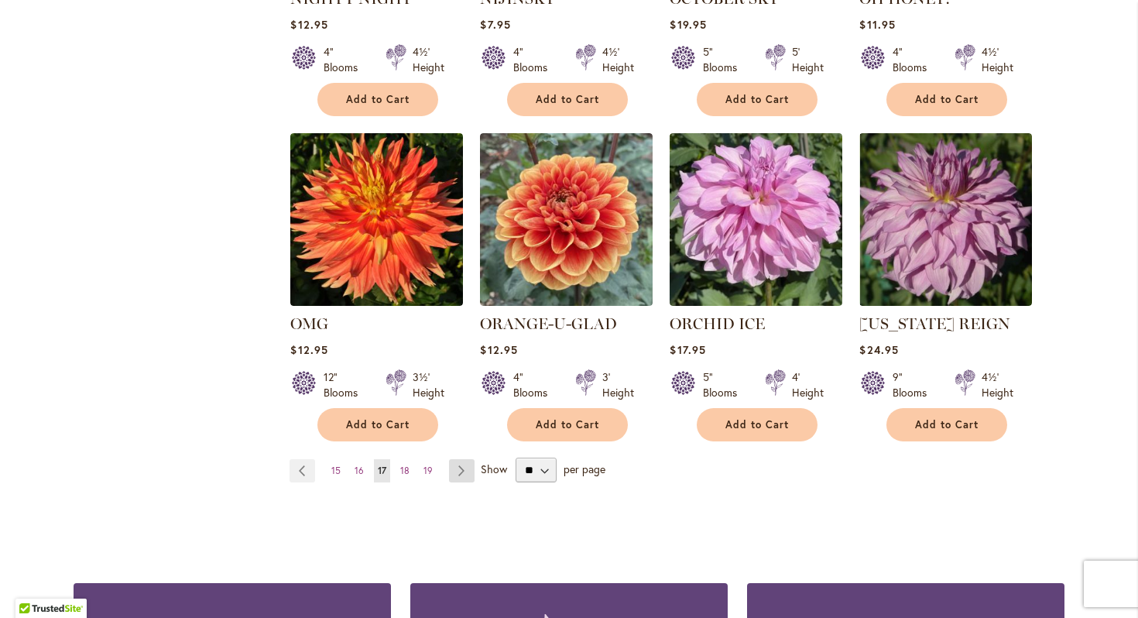
click at [460, 471] on link "Page Next" at bounding box center [462, 470] width 26 height 23
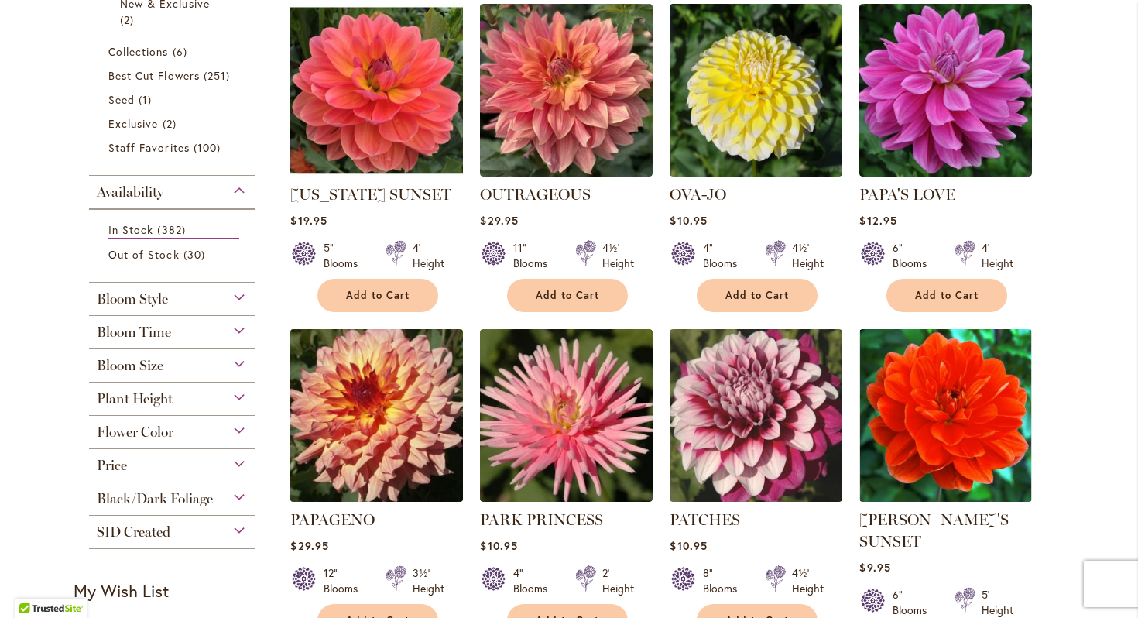
scroll to position [351, 0]
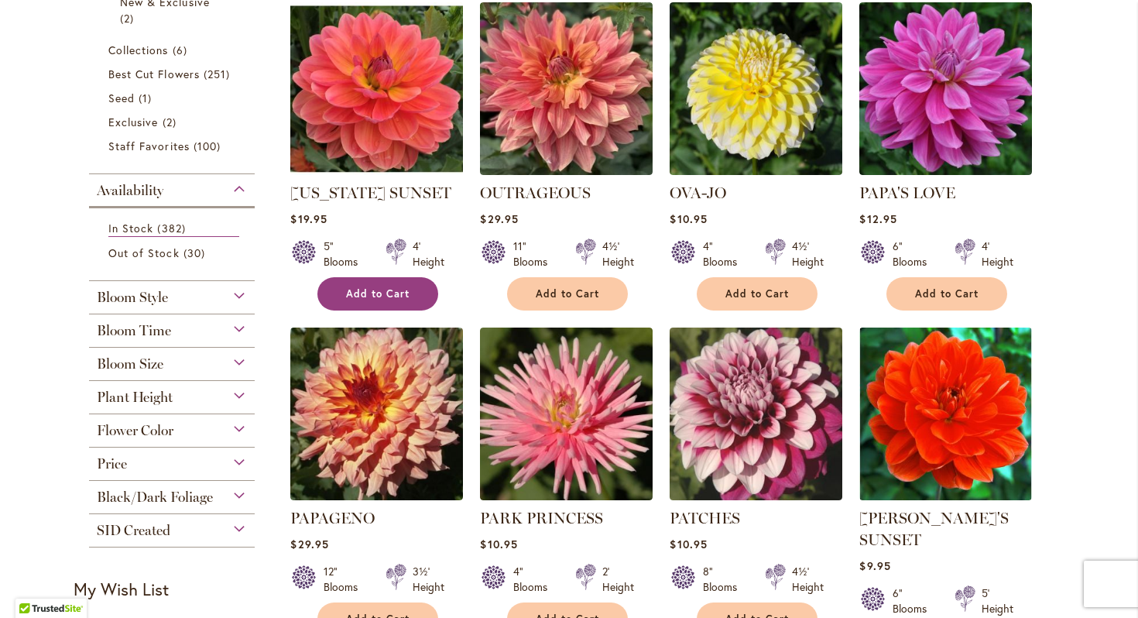
click at [391, 290] on span "Add to Cart" at bounding box center [377, 293] width 63 height 13
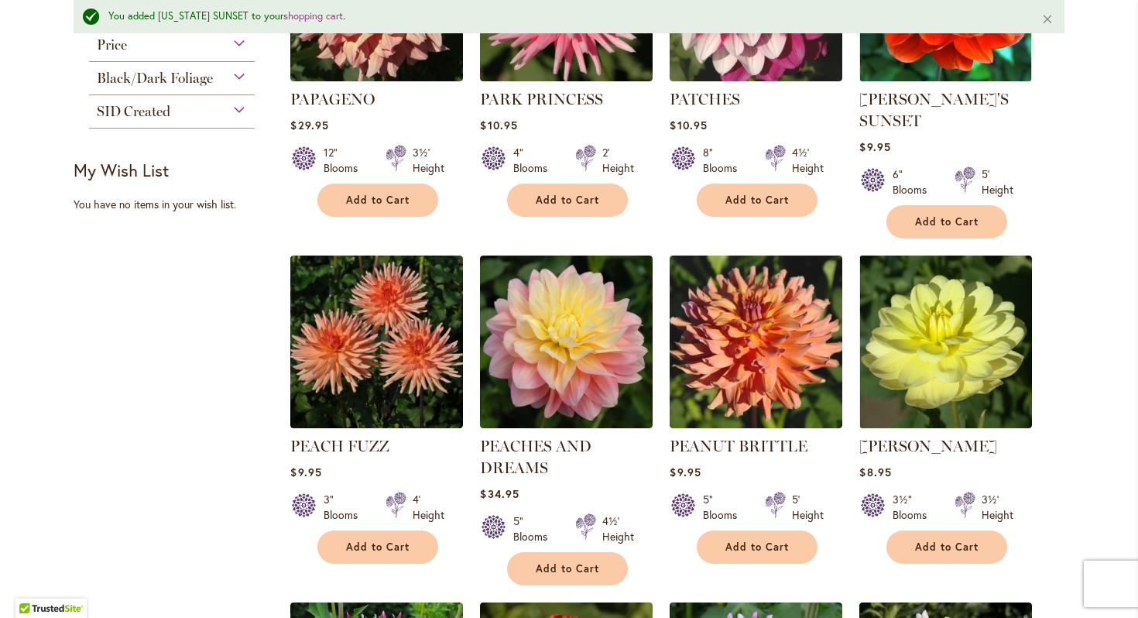
scroll to position [852, 0]
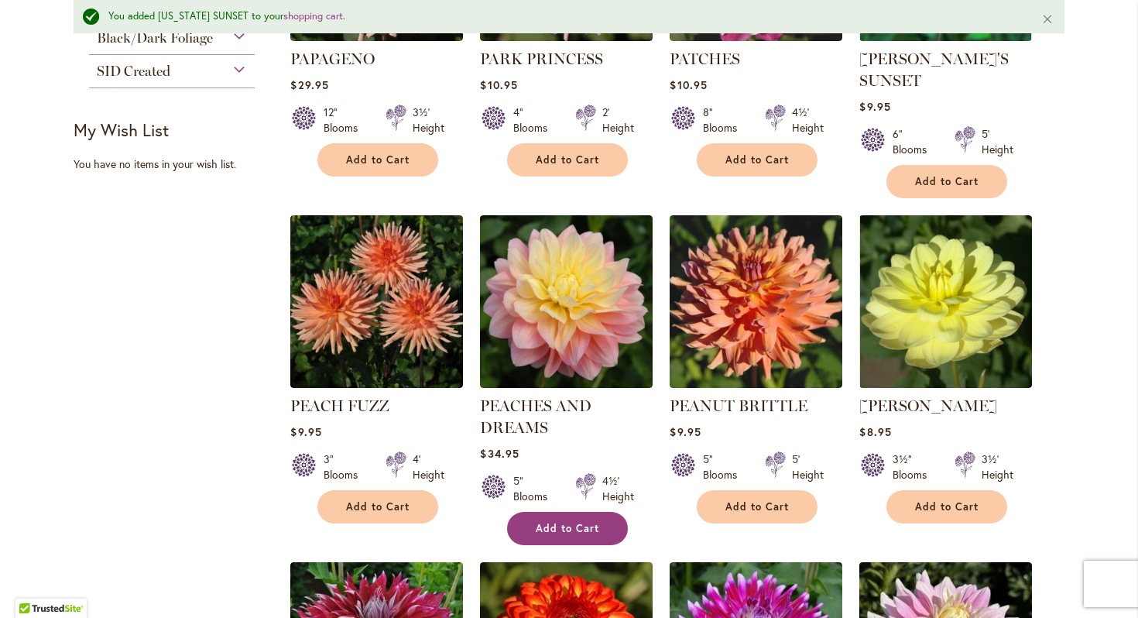
click at [575, 525] on span "Add to Cart" at bounding box center [567, 528] width 63 height 13
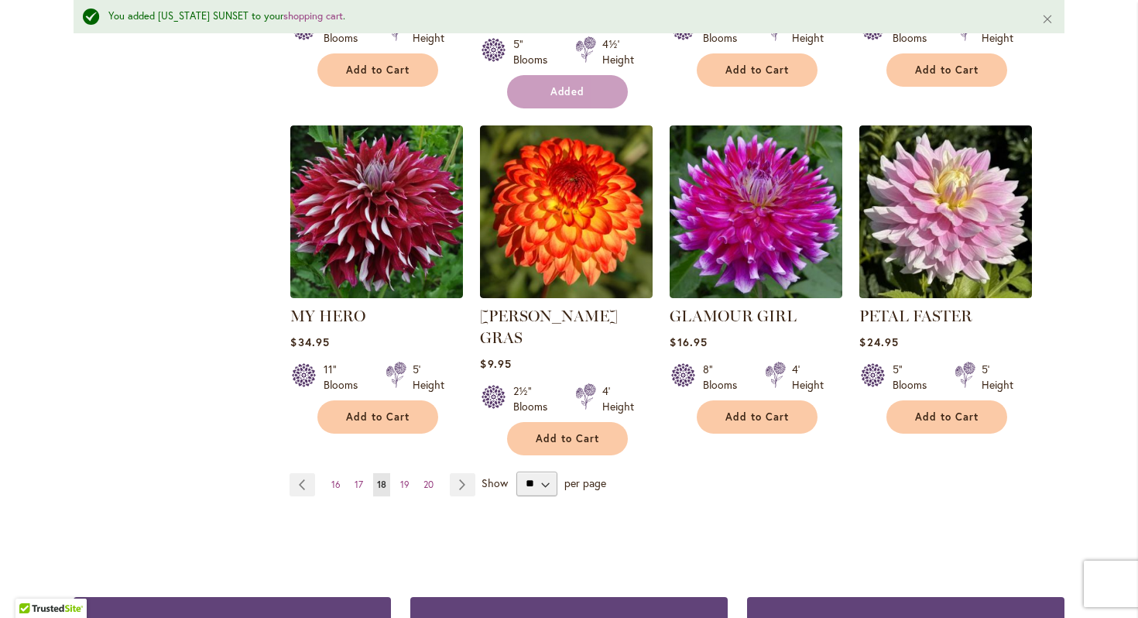
scroll to position [1301, 0]
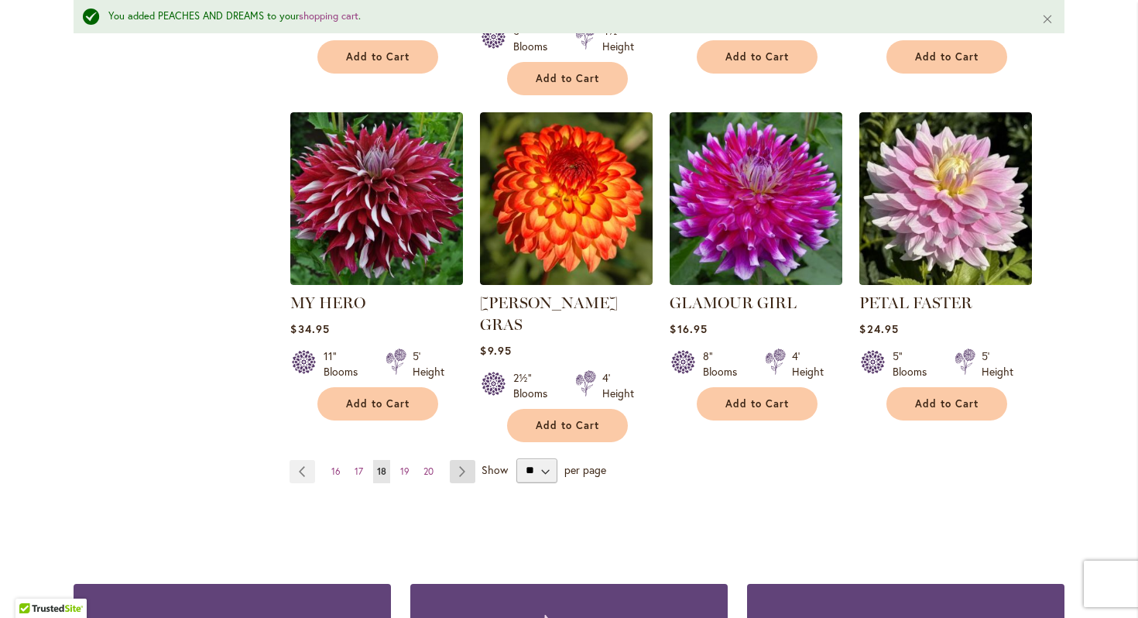
click at [463, 460] on link "Page Next" at bounding box center [463, 471] width 26 height 23
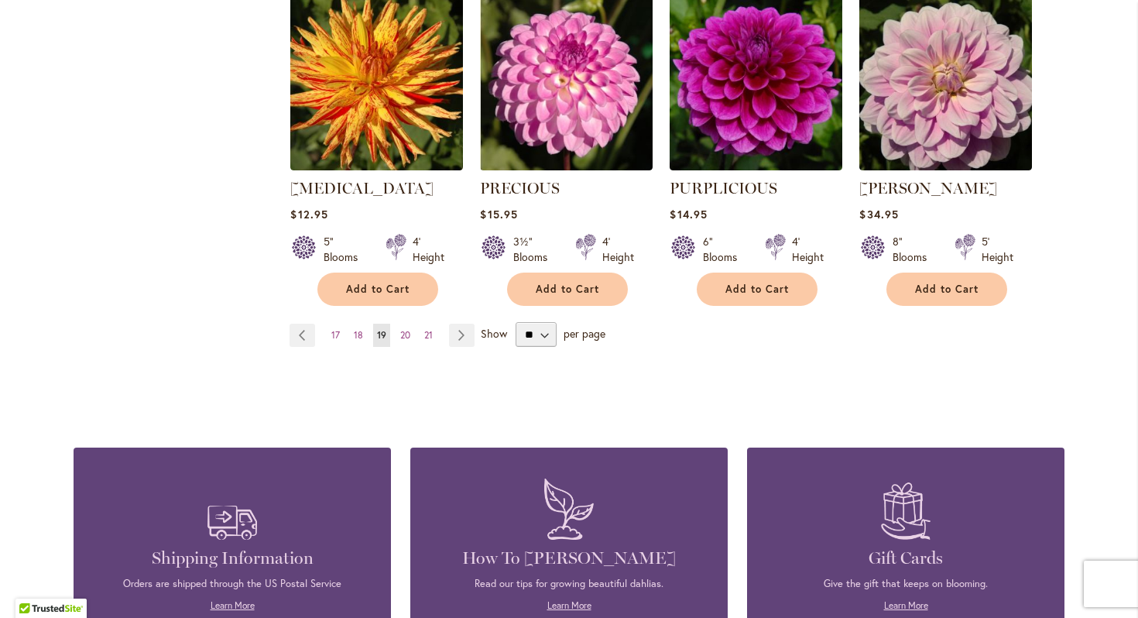
scroll to position [1377, 0]
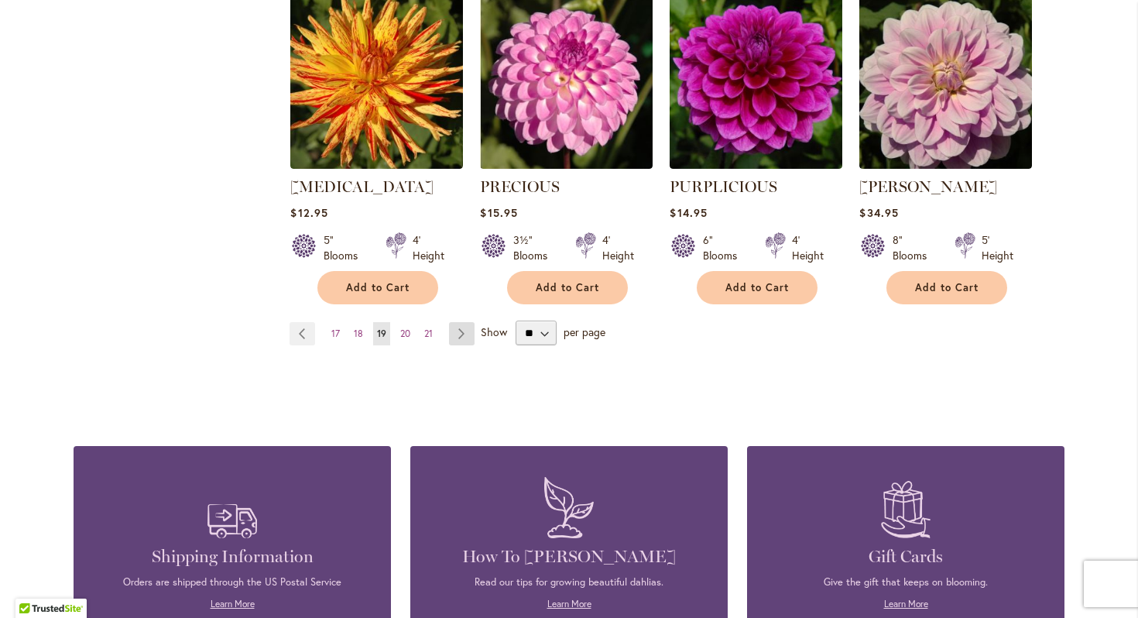
click at [461, 322] on link "Page Next" at bounding box center [462, 333] width 26 height 23
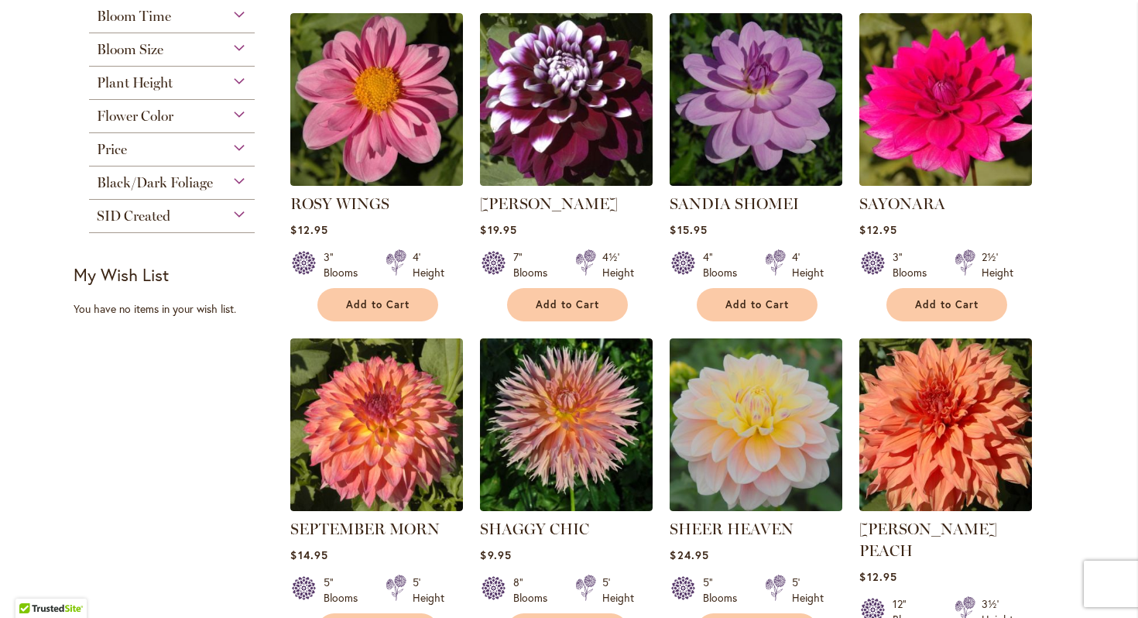
scroll to position [719, 0]
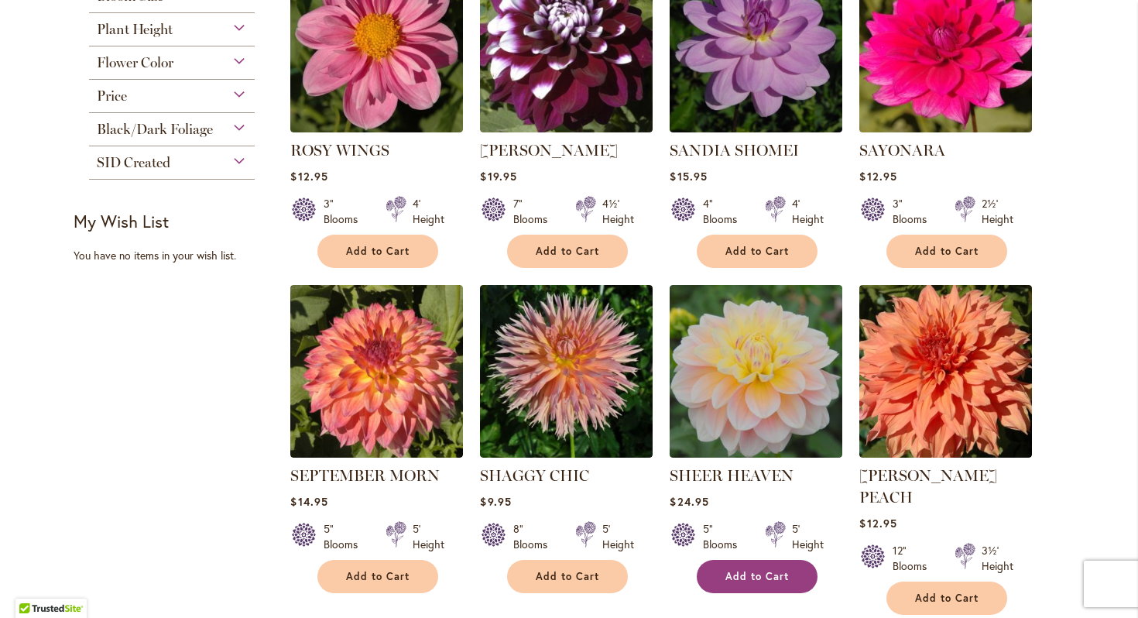
click at [752, 577] on span "Add to Cart" at bounding box center [756, 576] width 63 height 13
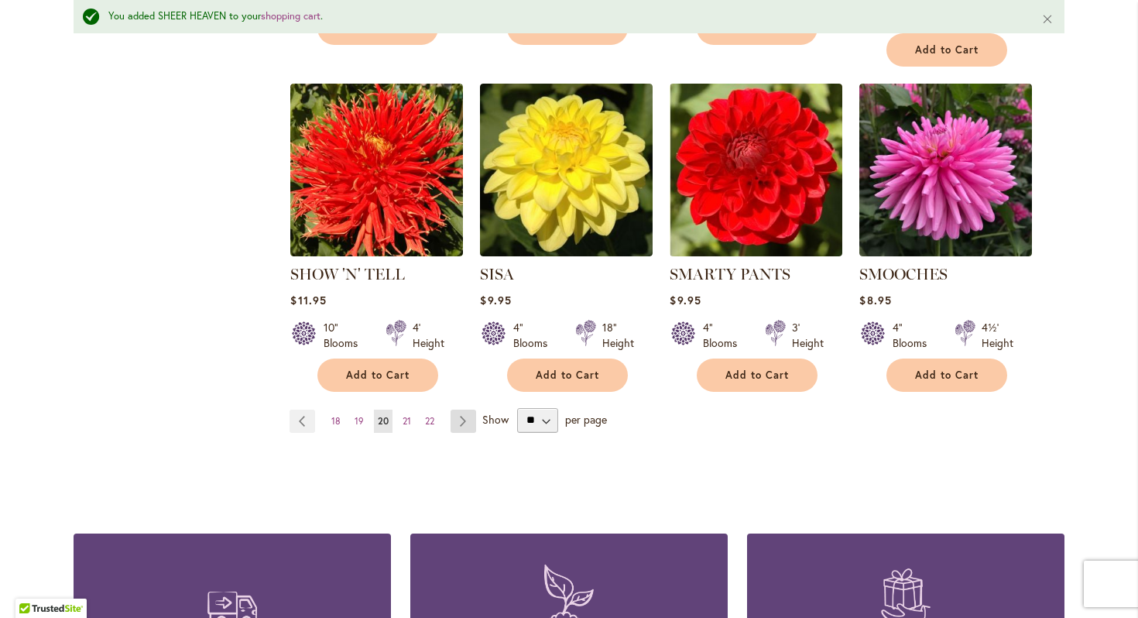
click at [460, 410] on link "Page Next" at bounding box center [464, 421] width 26 height 23
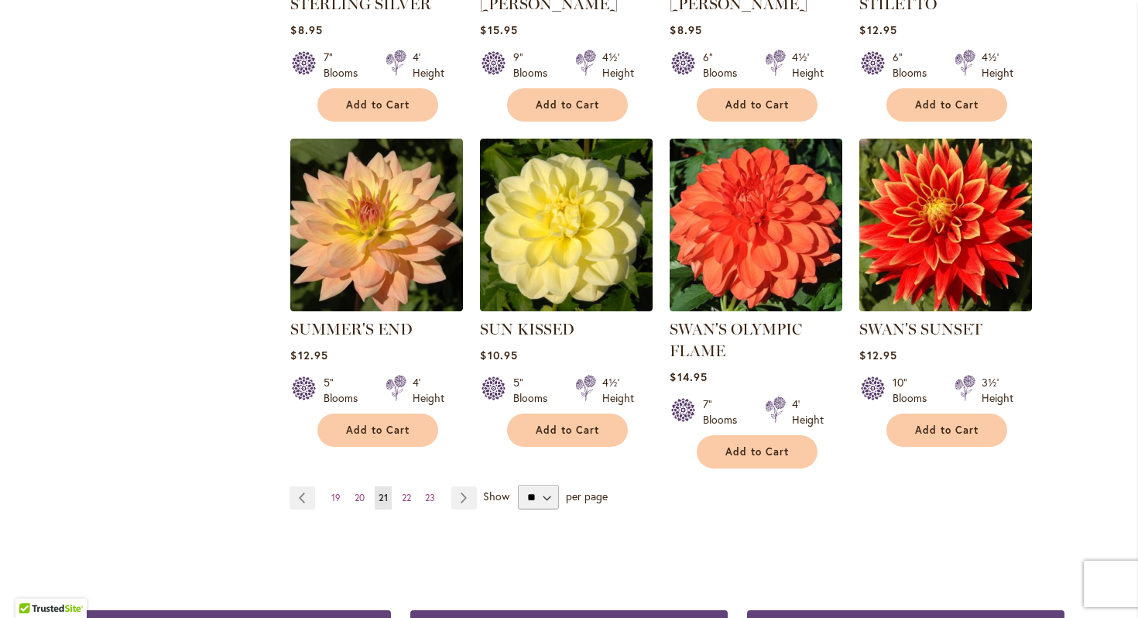
scroll to position [1205, 0]
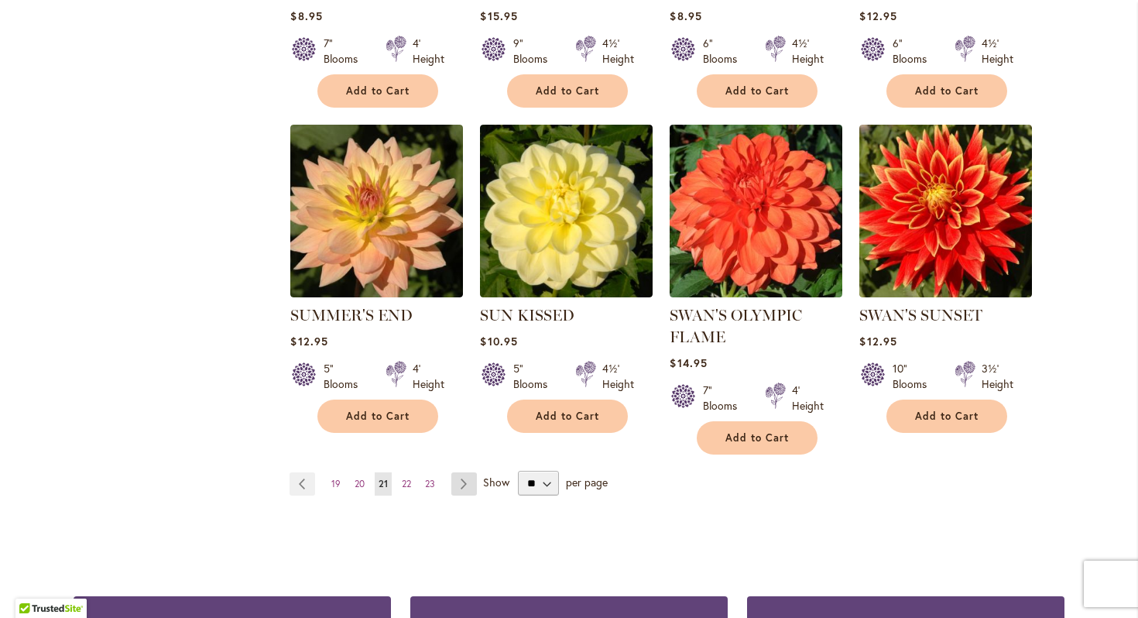
click at [470, 481] on link "Page Next" at bounding box center [464, 483] width 26 height 23
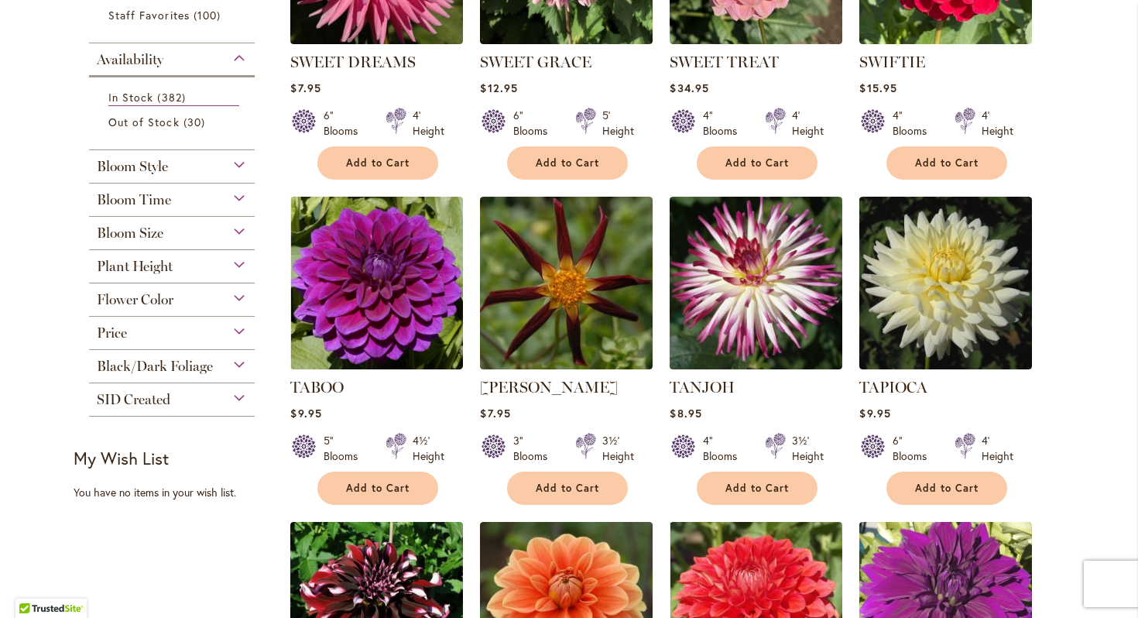
scroll to position [487, 0]
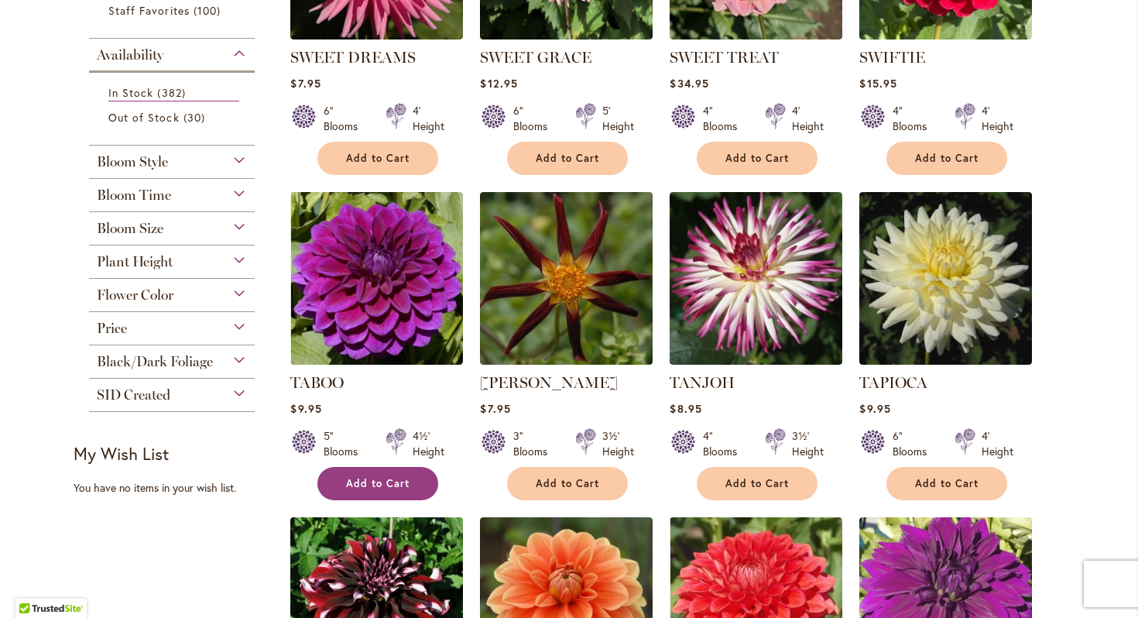
click at [406, 483] on span "Add to Cart" at bounding box center [377, 483] width 63 height 13
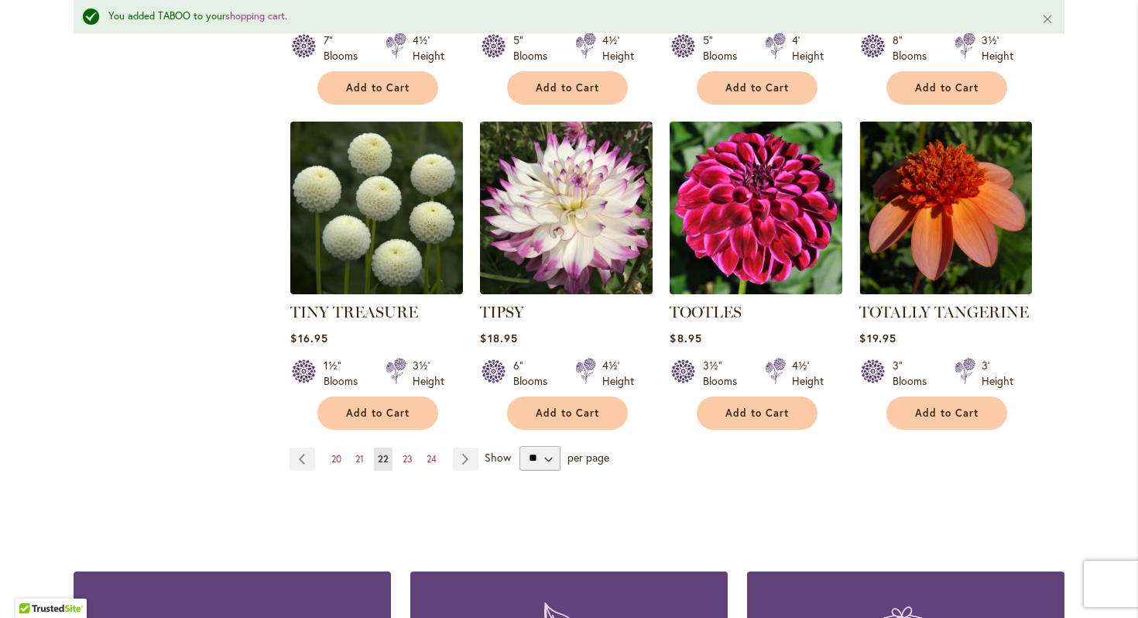
scroll to position [1250, 0]
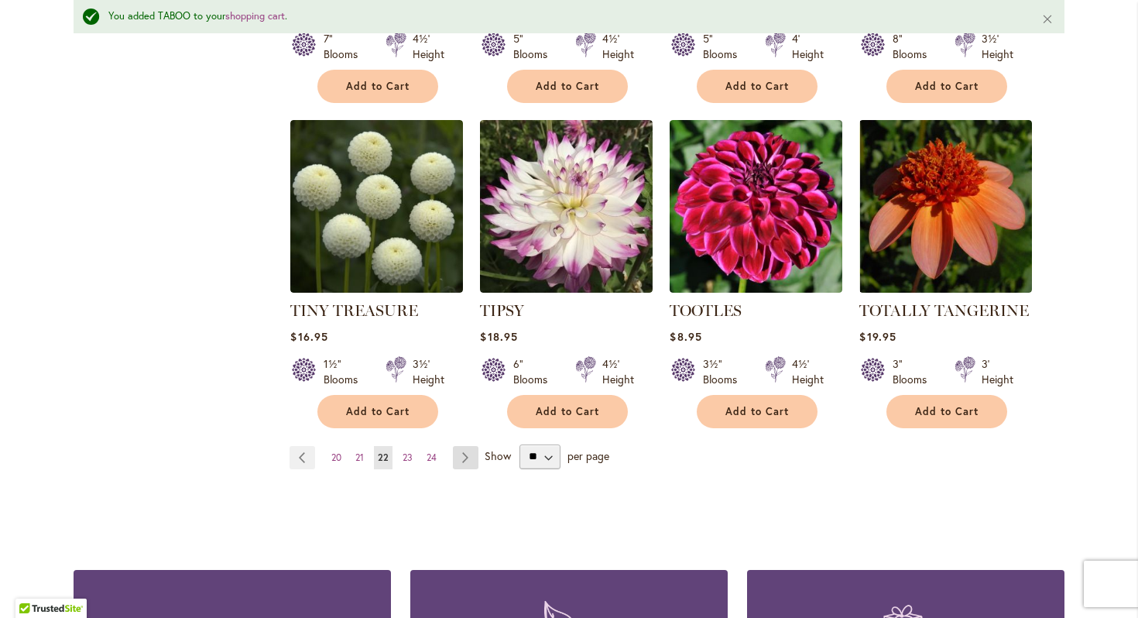
click at [463, 452] on link "Page Next" at bounding box center [466, 457] width 26 height 23
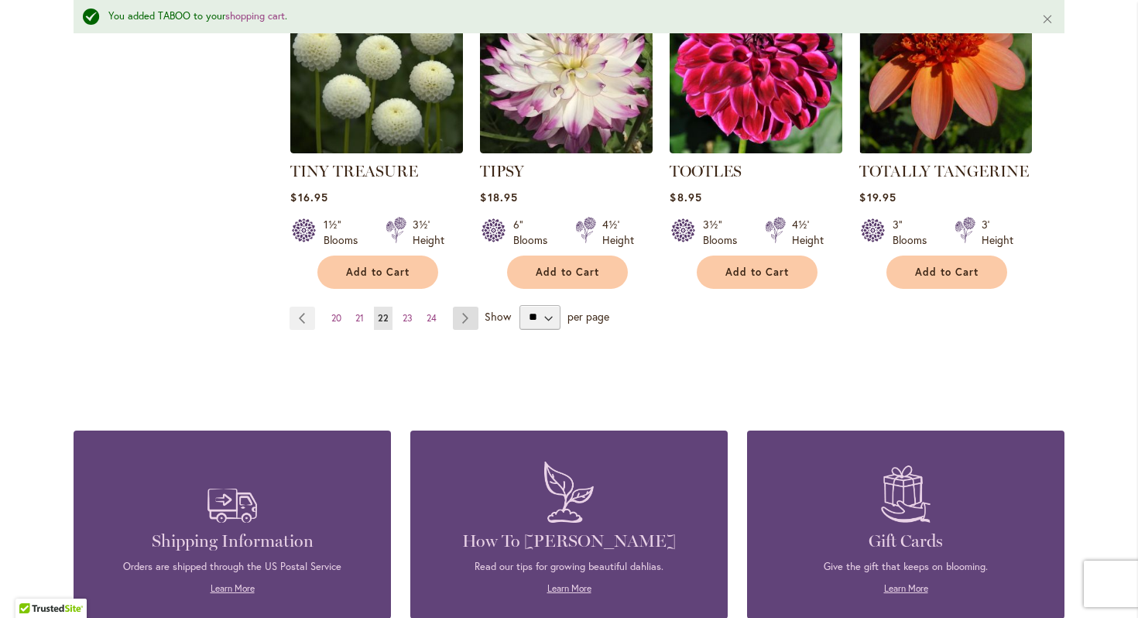
scroll to position [1392, 0]
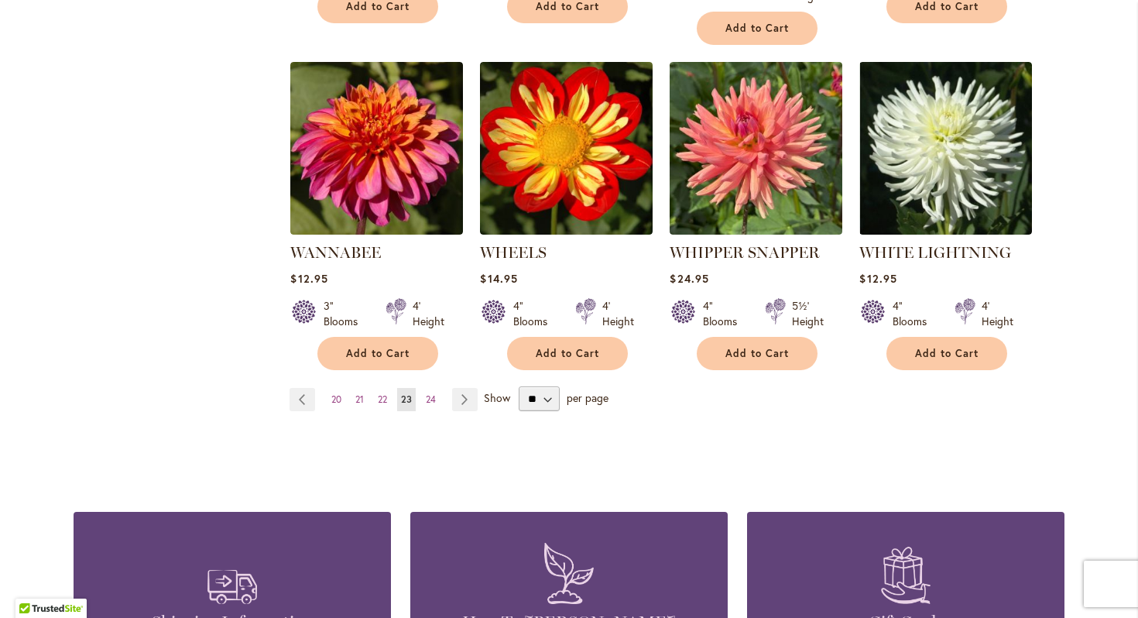
scroll to position [1300, 0]
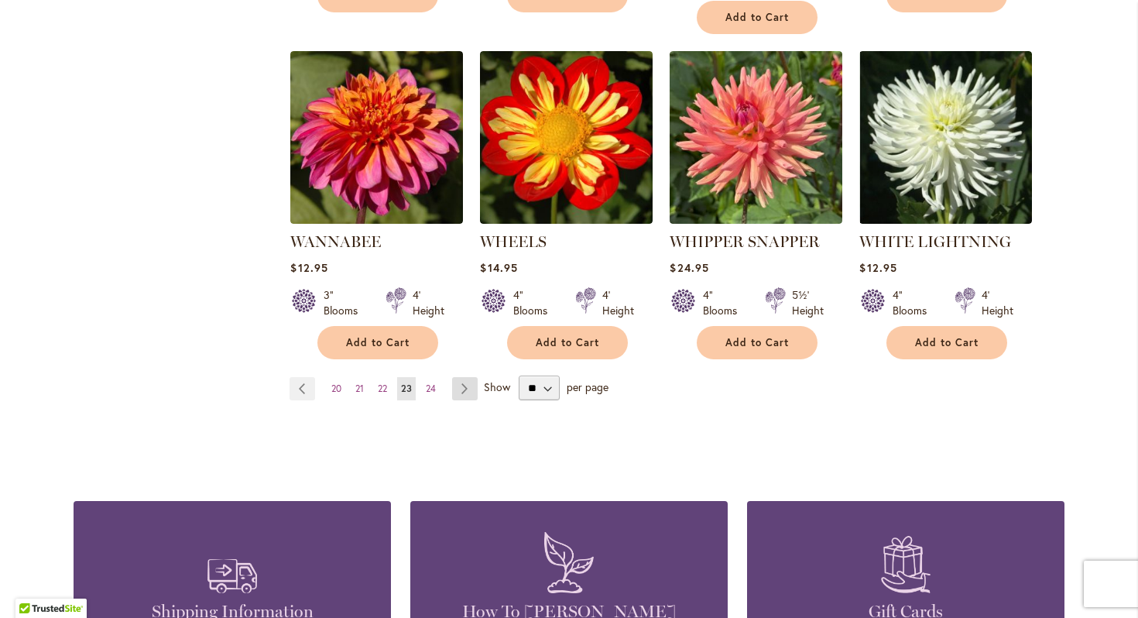
click at [463, 377] on link "Page Next" at bounding box center [465, 388] width 26 height 23
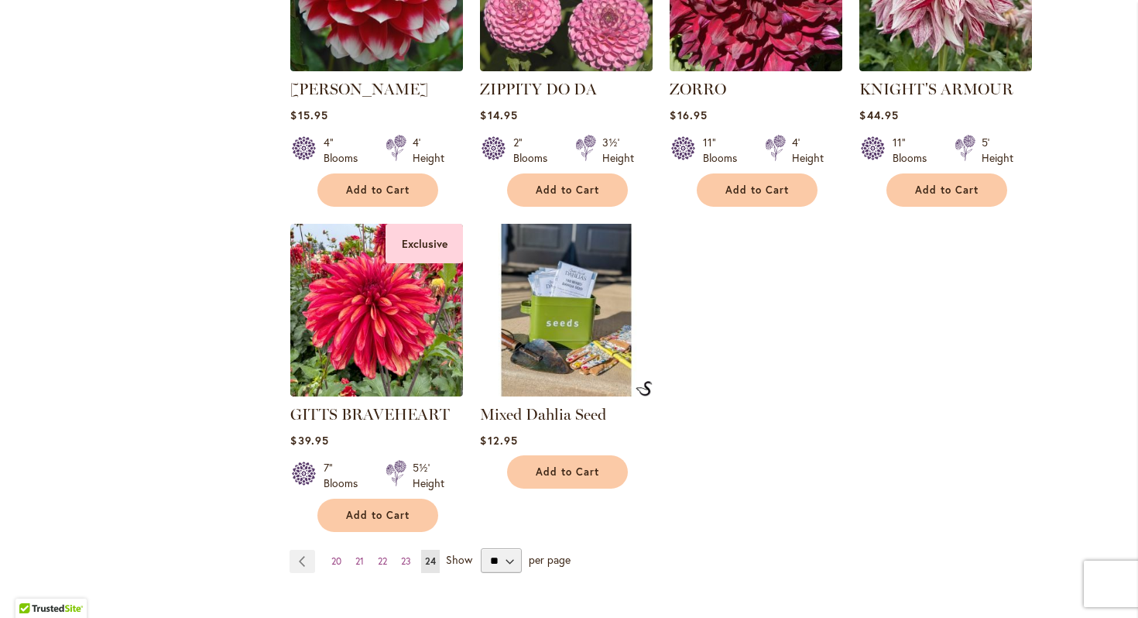
scroll to position [1105, 0]
click at [406, 556] on span "23" at bounding box center [406, 562] width 10 height 12
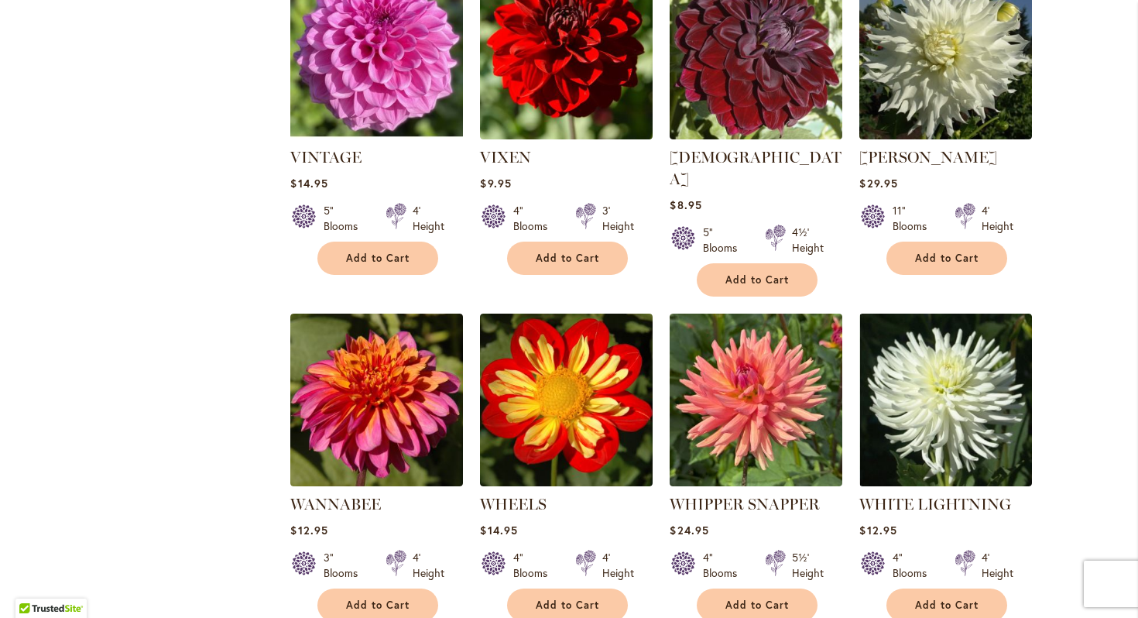
scroll to position [1108, 0]
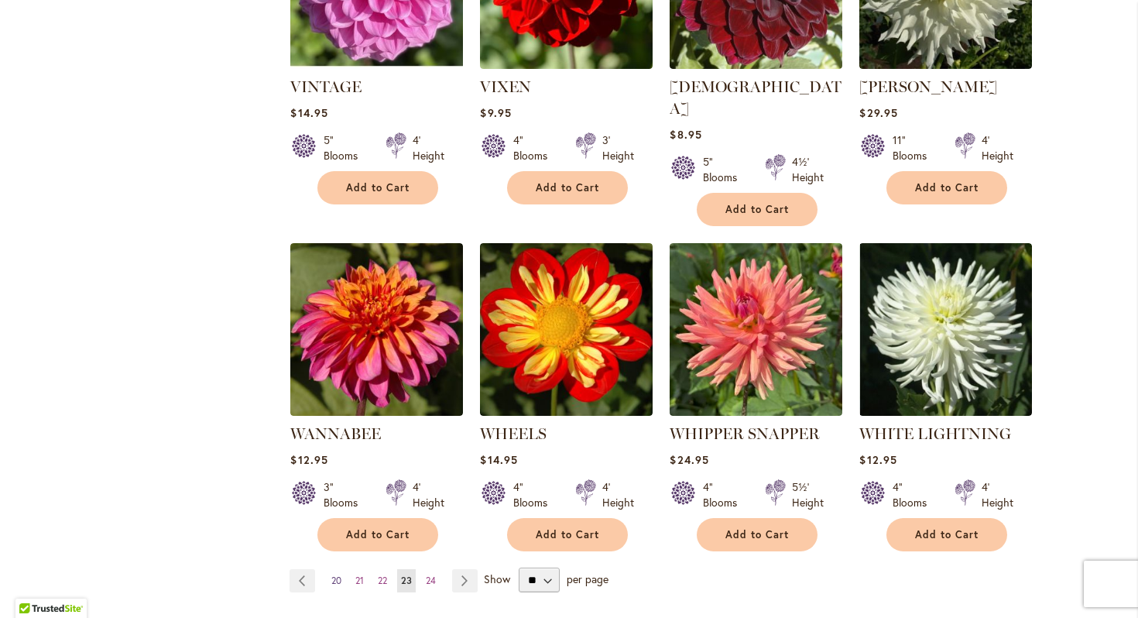
click at [327, 569] on link "Page 20" at bounding box center [336, 580] width 18 height 23
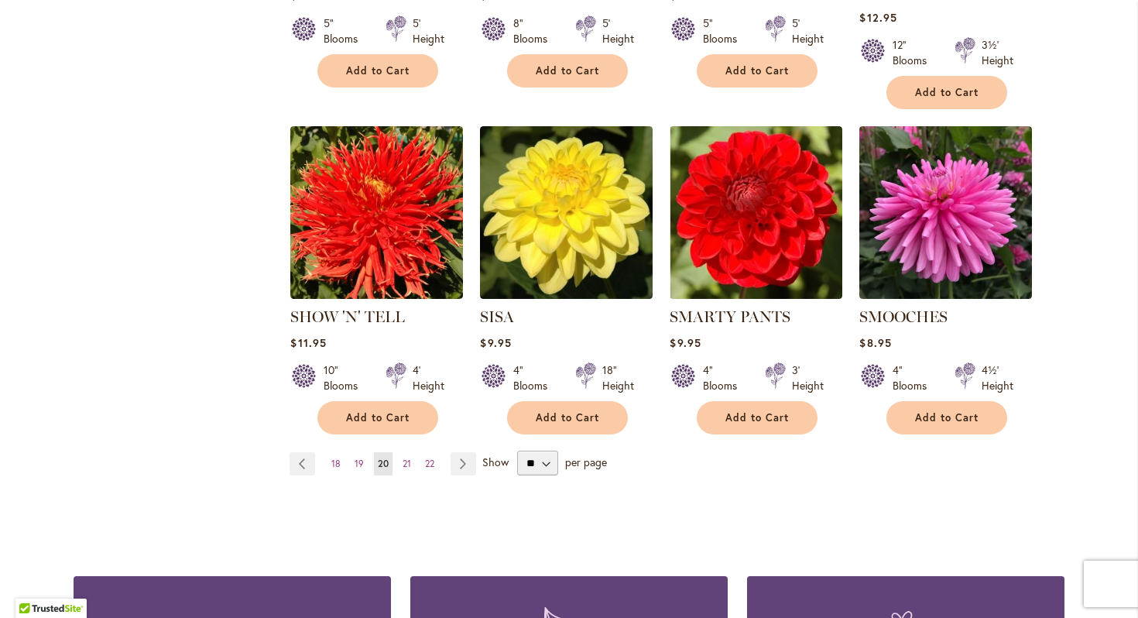
scroll to position [1253, 0]
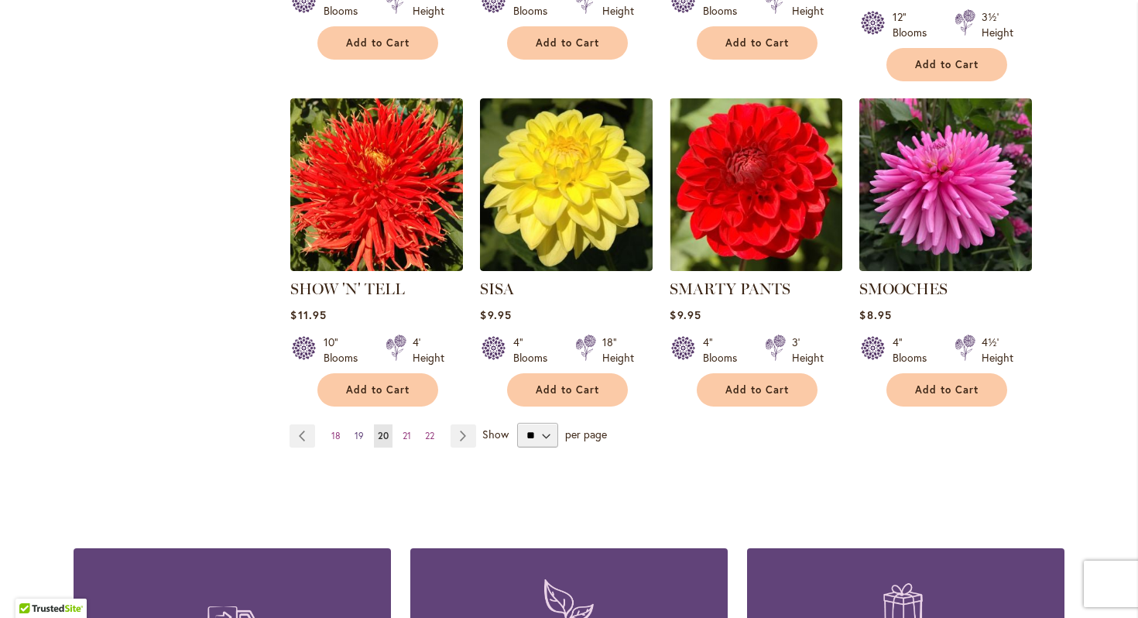
click at [355, 430] on span "19" at bounding box center [359, 436] width 9 height 12
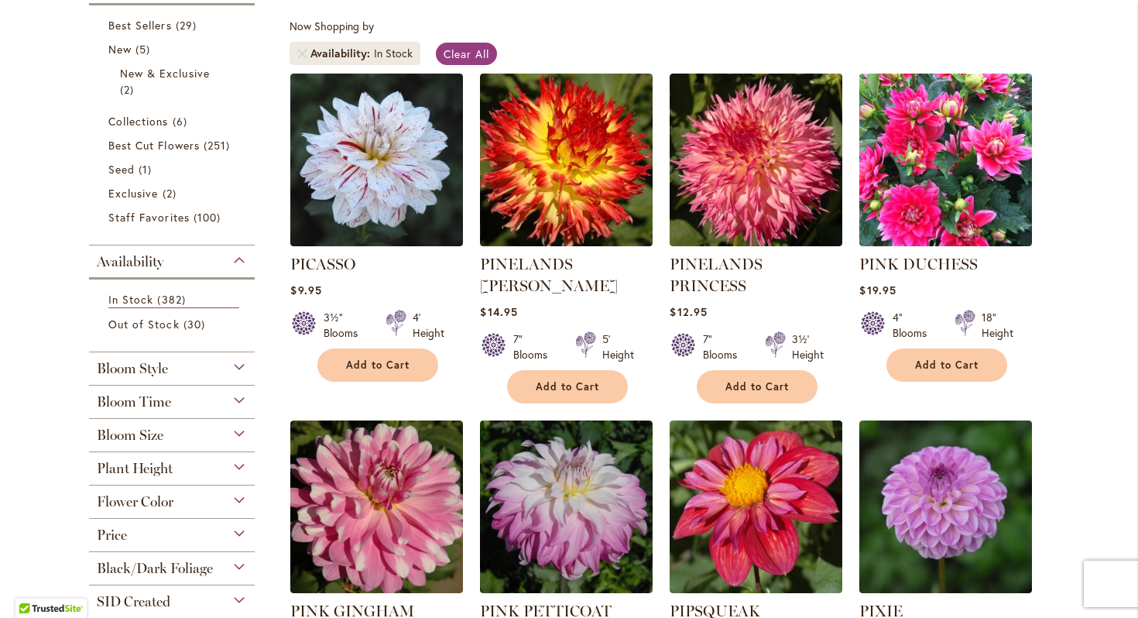
scroll to position [312, 0]
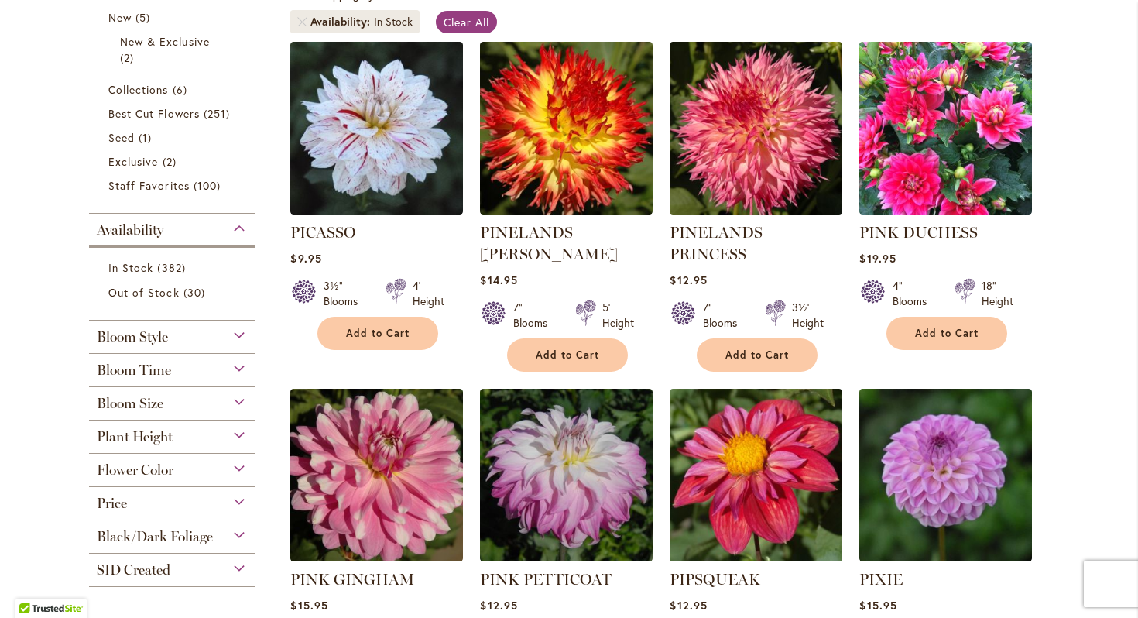
click at [173, 465] on span "Flower Color" at bounding box center [135, 469] width 77 height 17
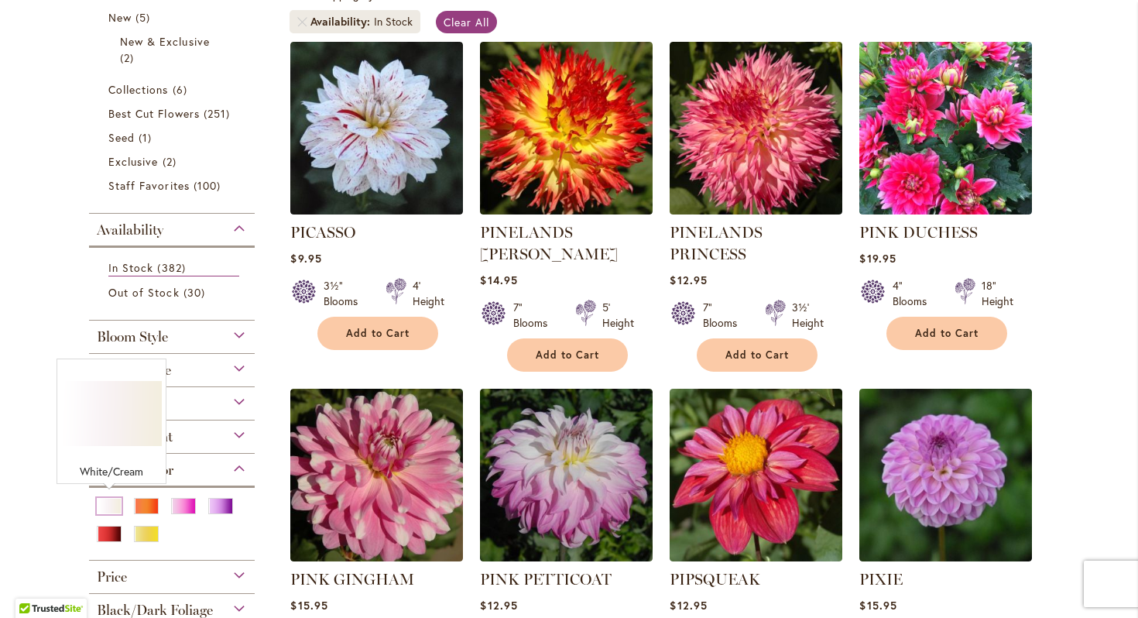
click at [111, 501] on div "White/Cream" at bounding box center [109, 506] width 25 height 16
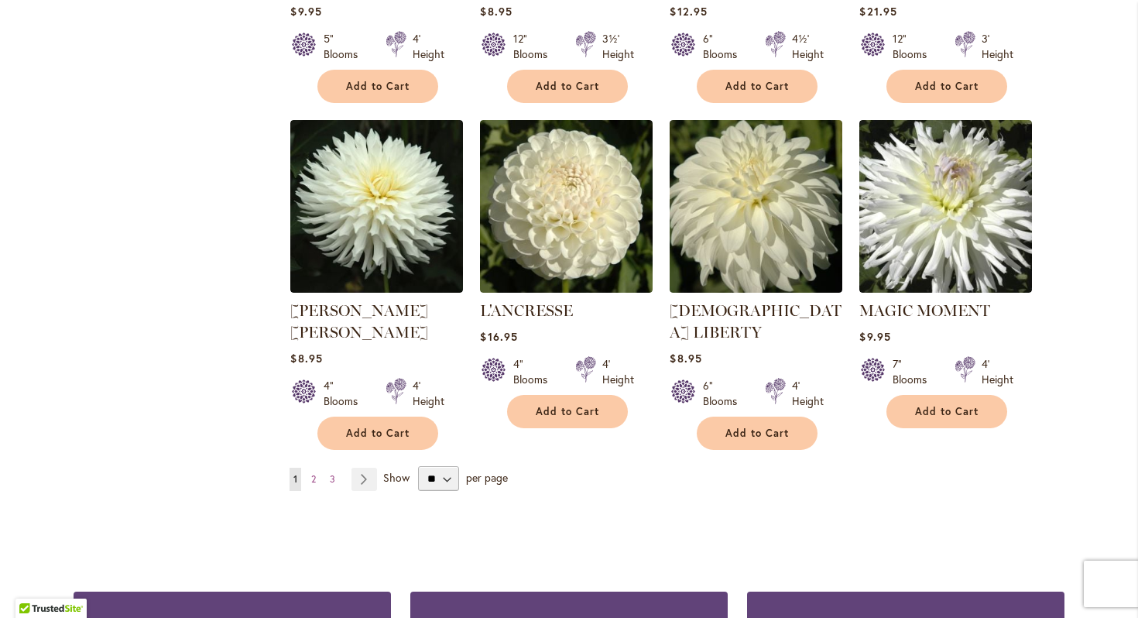
scroll to position [1242, 0]
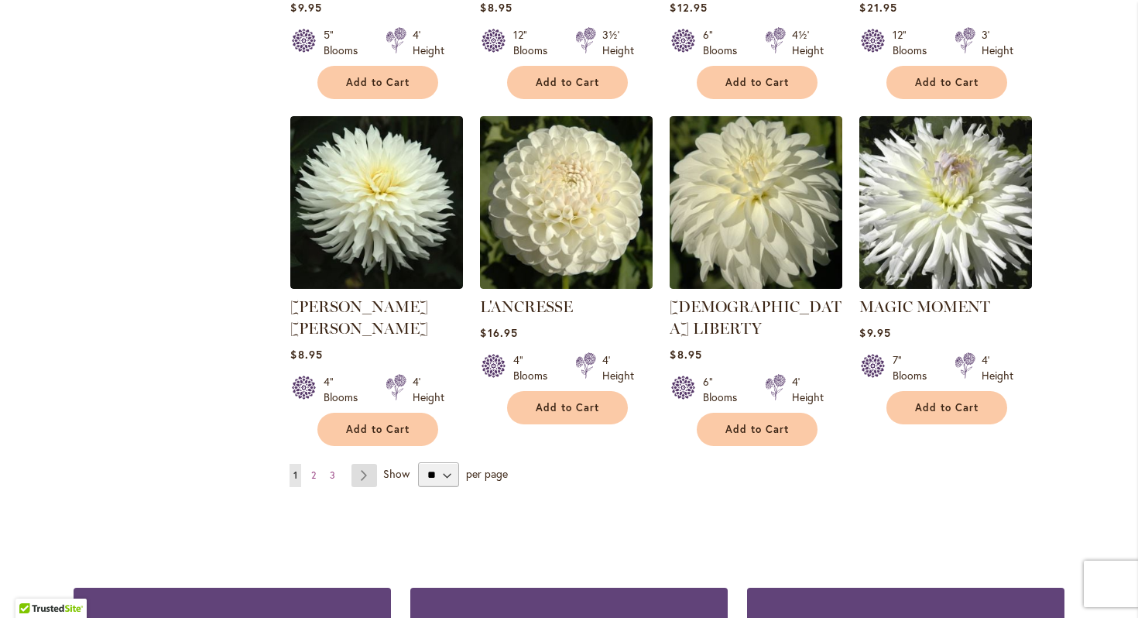
click at [360, 464] on link "Page Next" at bounding box center [364, 475] width 26 height 23
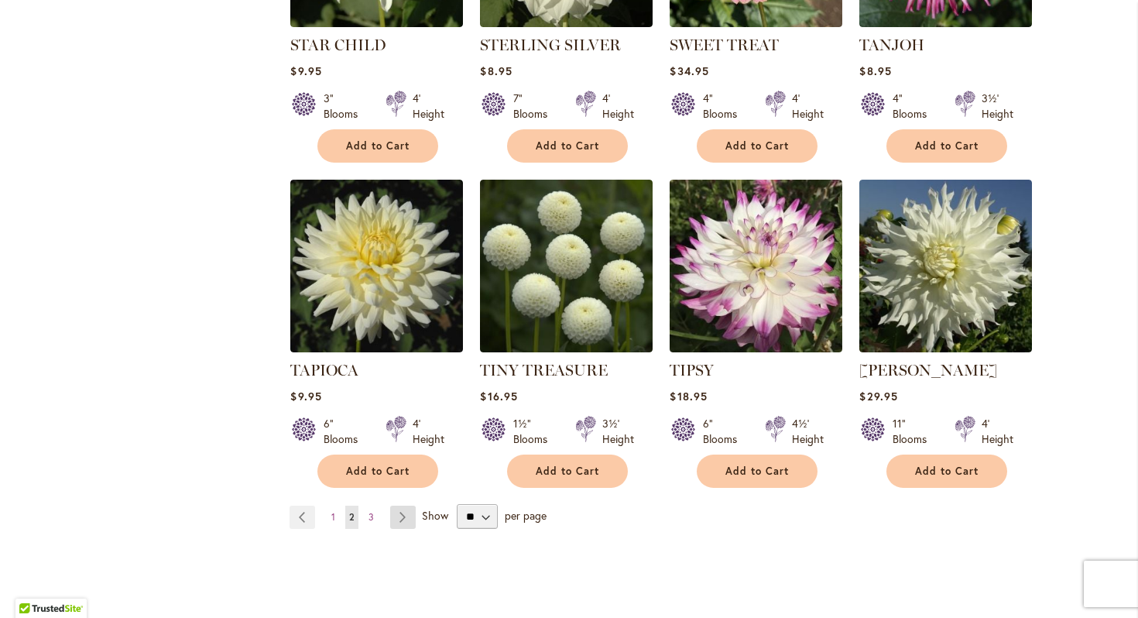
scroll to position [1188, 0]
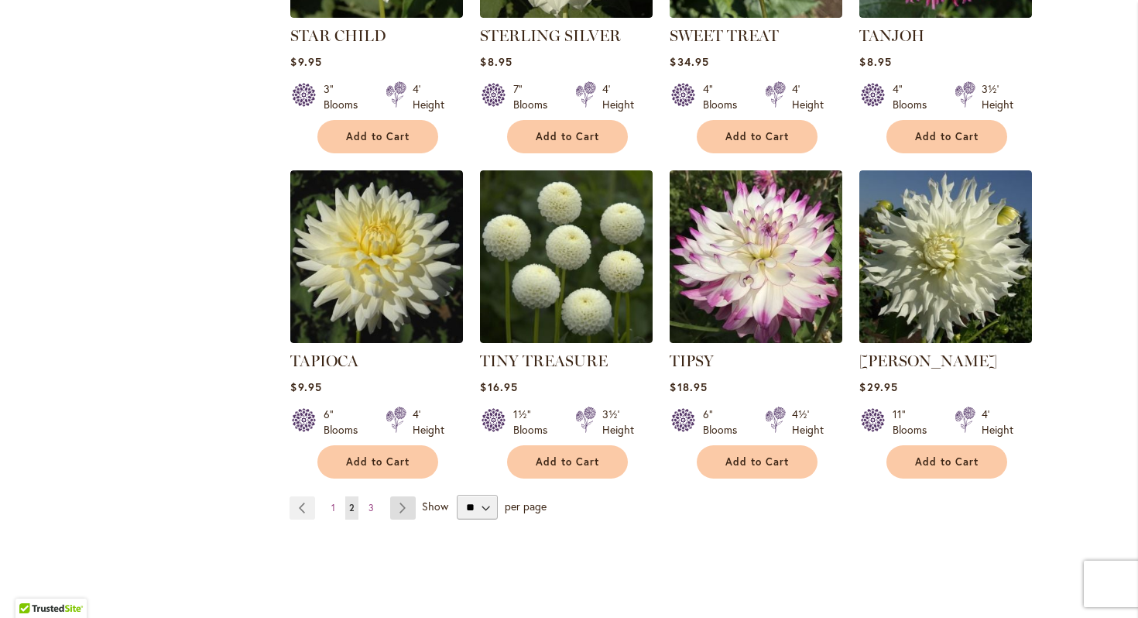
click at [403, 496] on link "Page Next" at bounding box center [403, 507] width 26 height 23
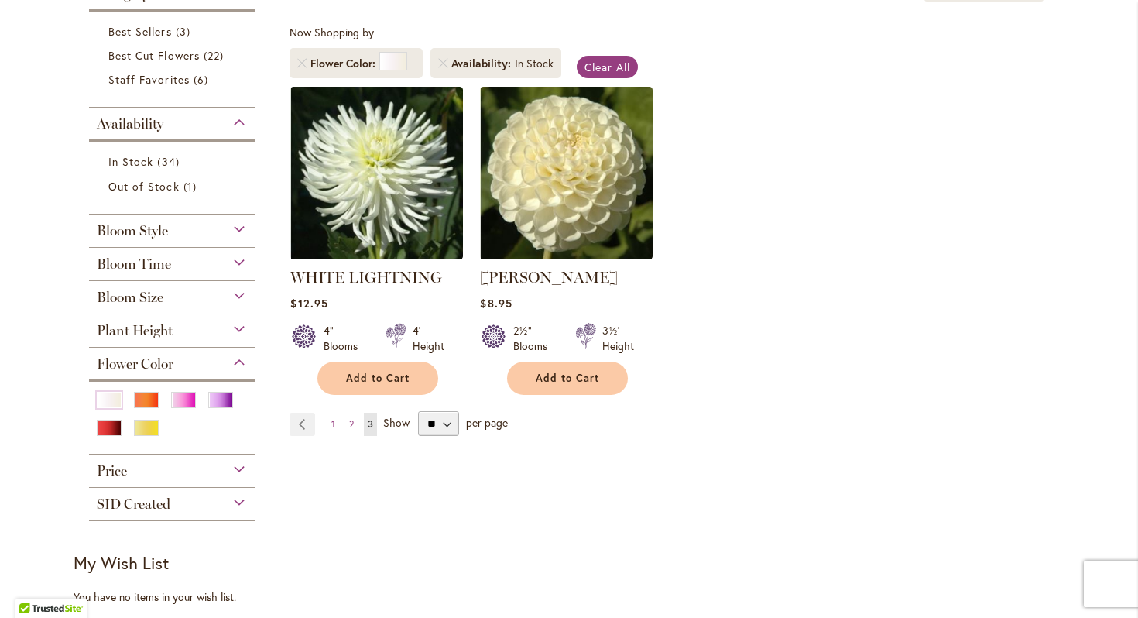
scroll to position [281, 0]
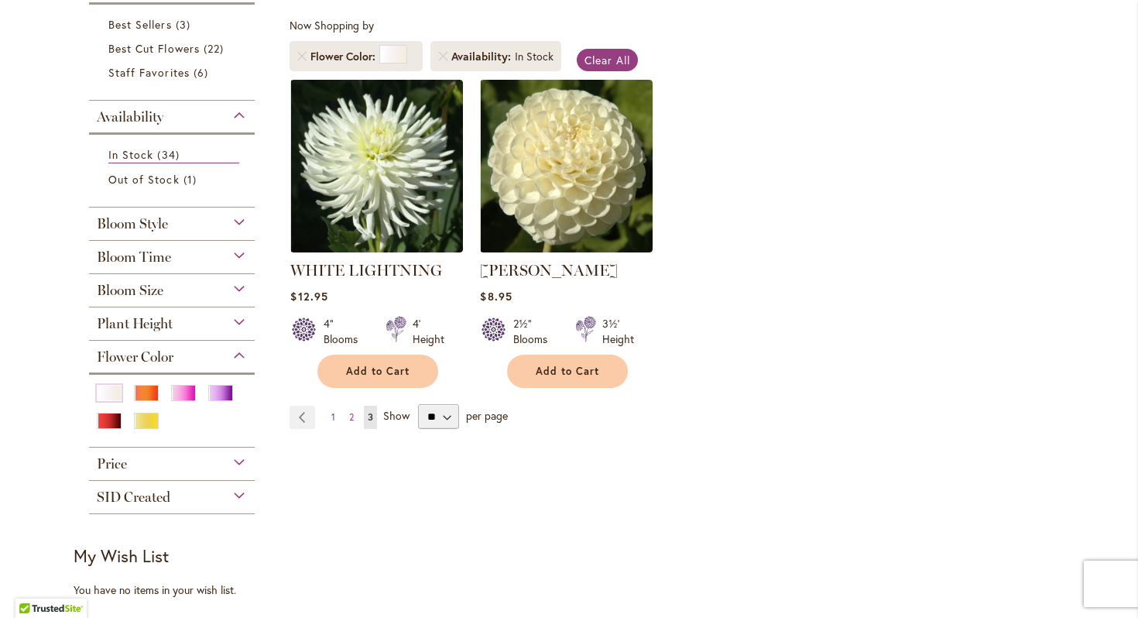
click at [335, 420] on span "1" at bounding box center [333, 417] width 4 height 12
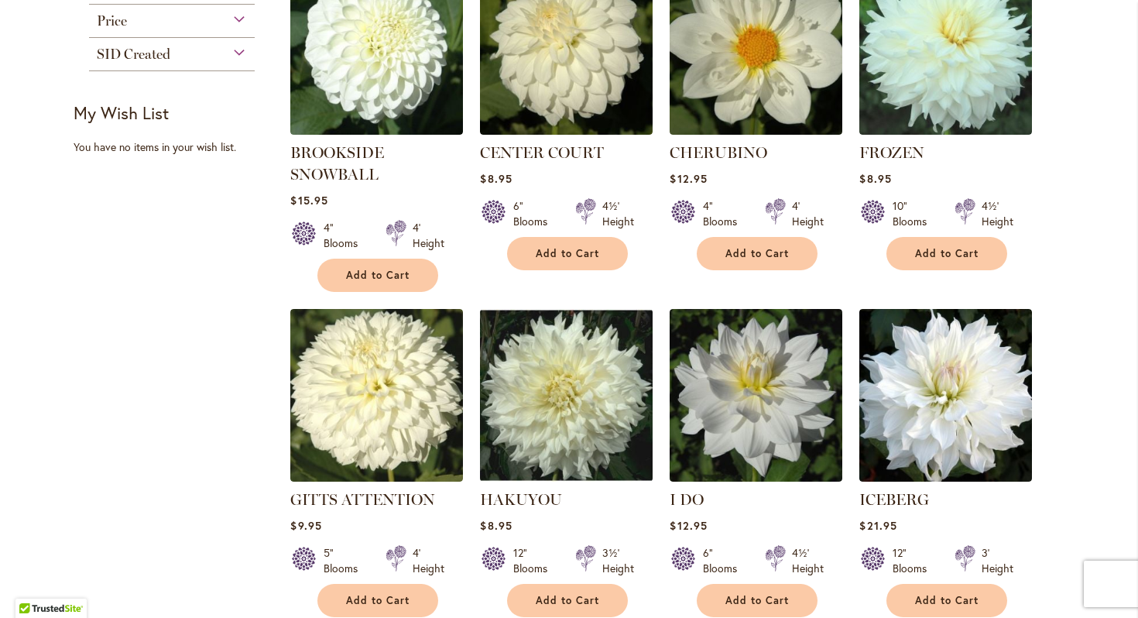
scroll to position [727, 0]
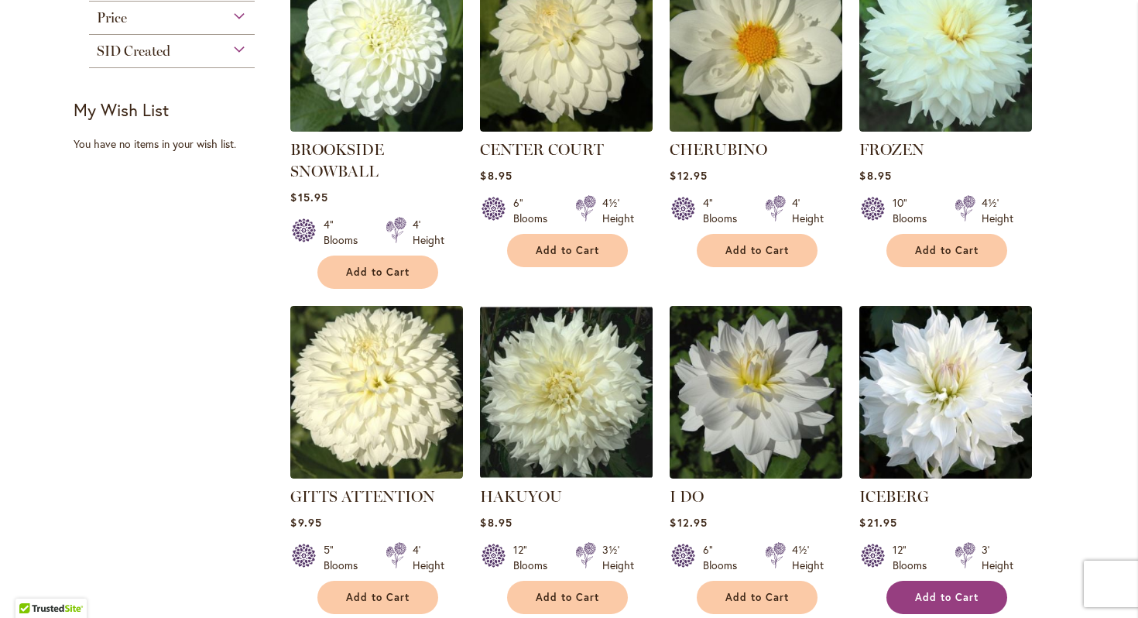
click at [934, 599] on span "Add to Cart" at bounding box center [946, 597] width 63 height 13
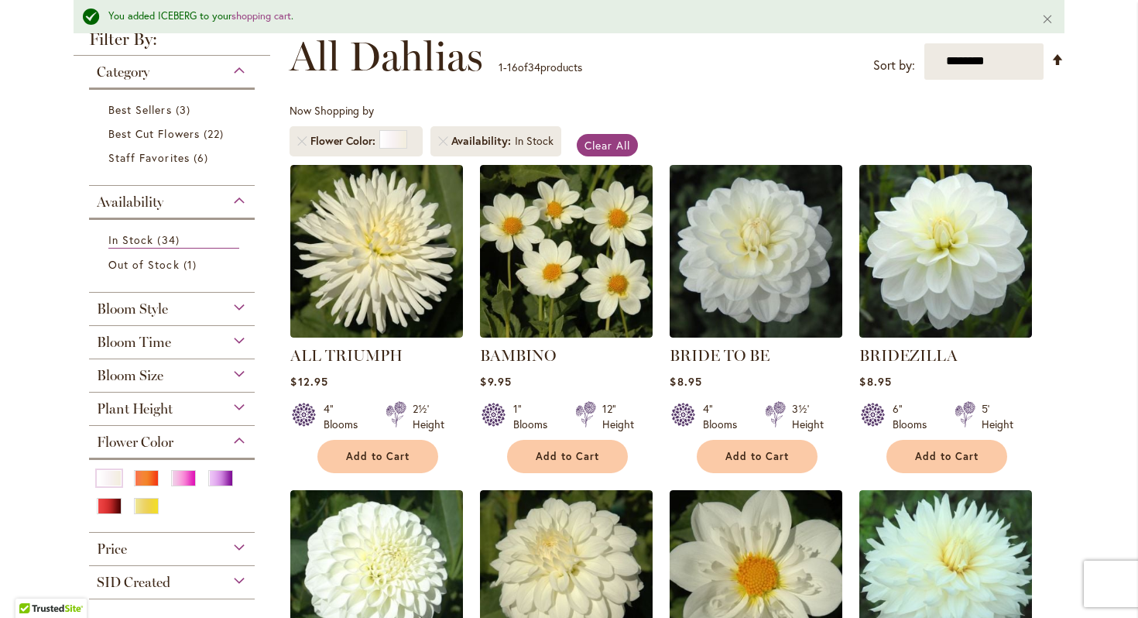
scroll to position [0, 0]
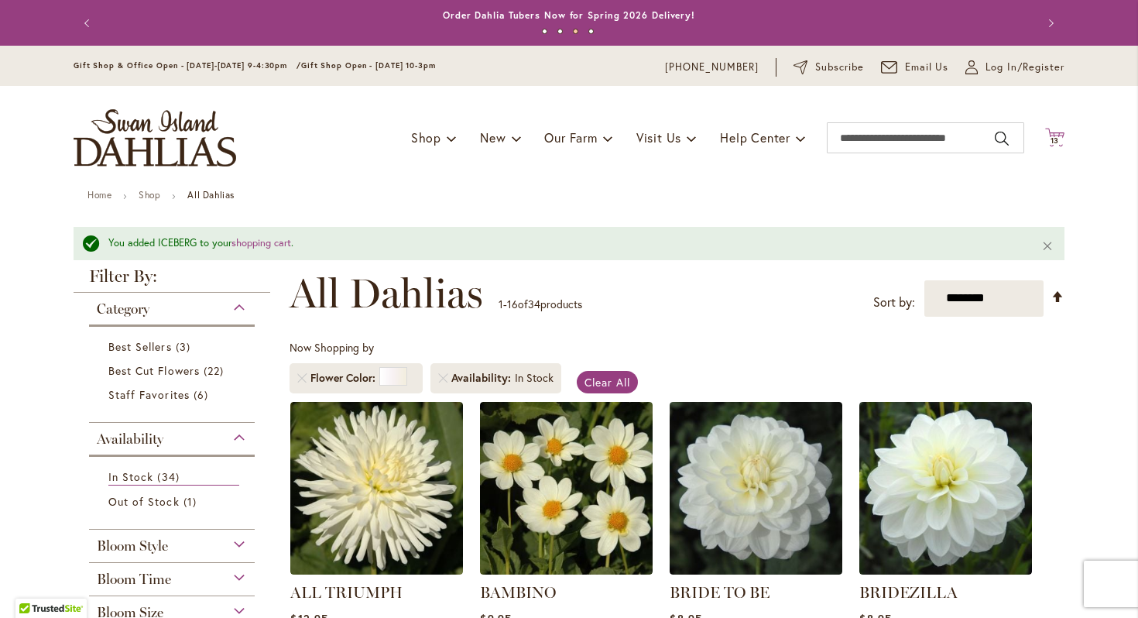
click at [1056, 138] on span "13" at bounding box center [1055, 140] width 9 height 10
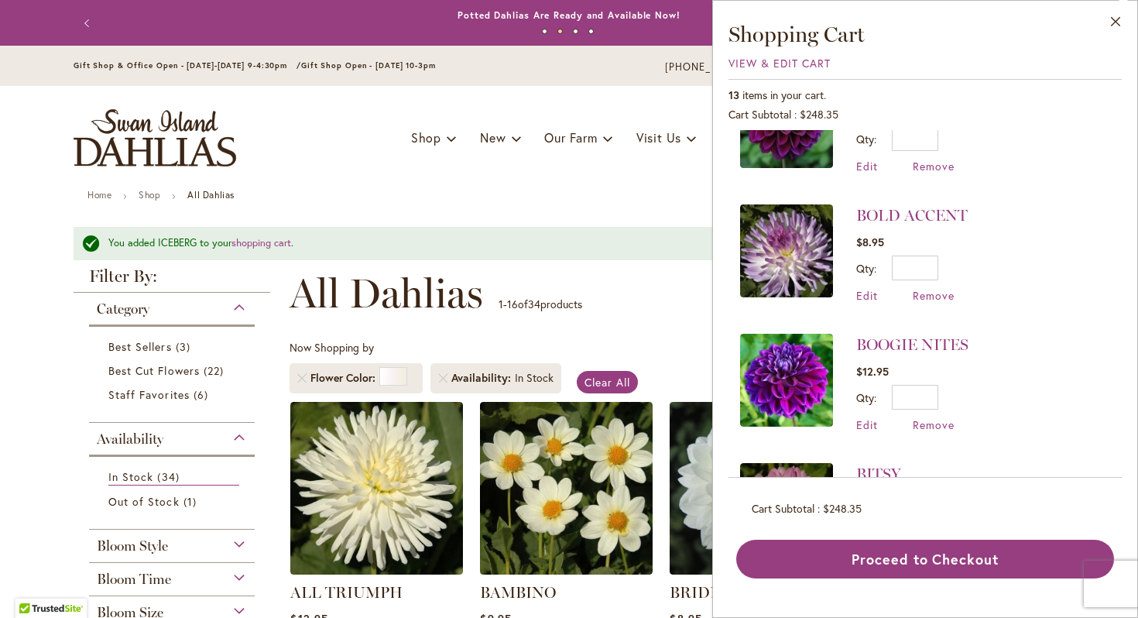
scroll to position [1106, 0]
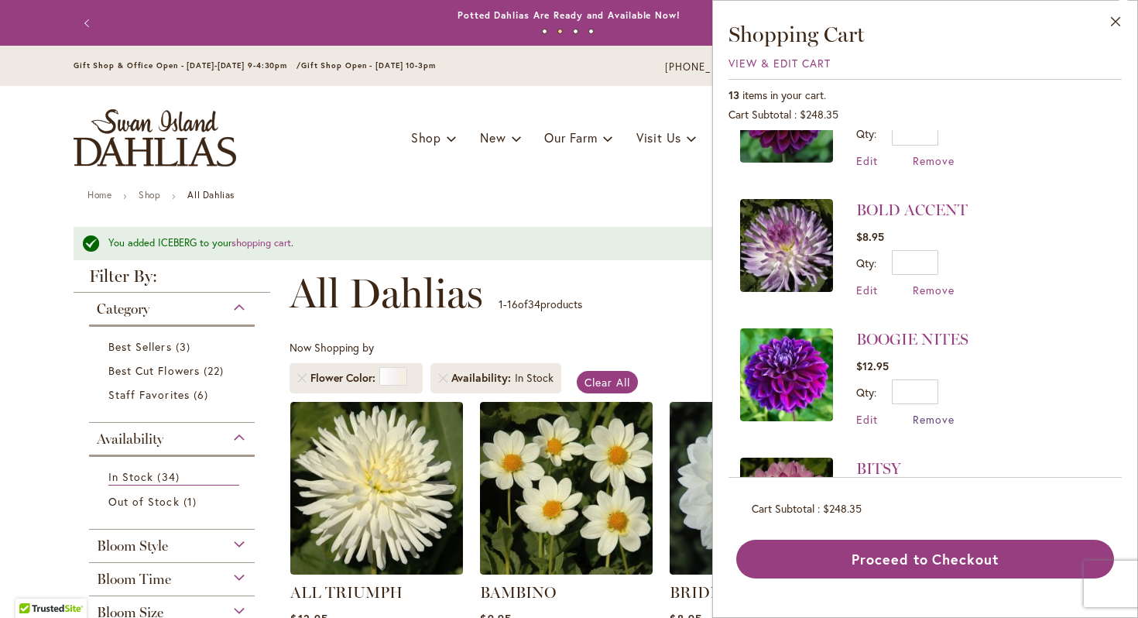
click at [930, 412] on span "Remove" at bounding box center [934, 419] width 42 height 15
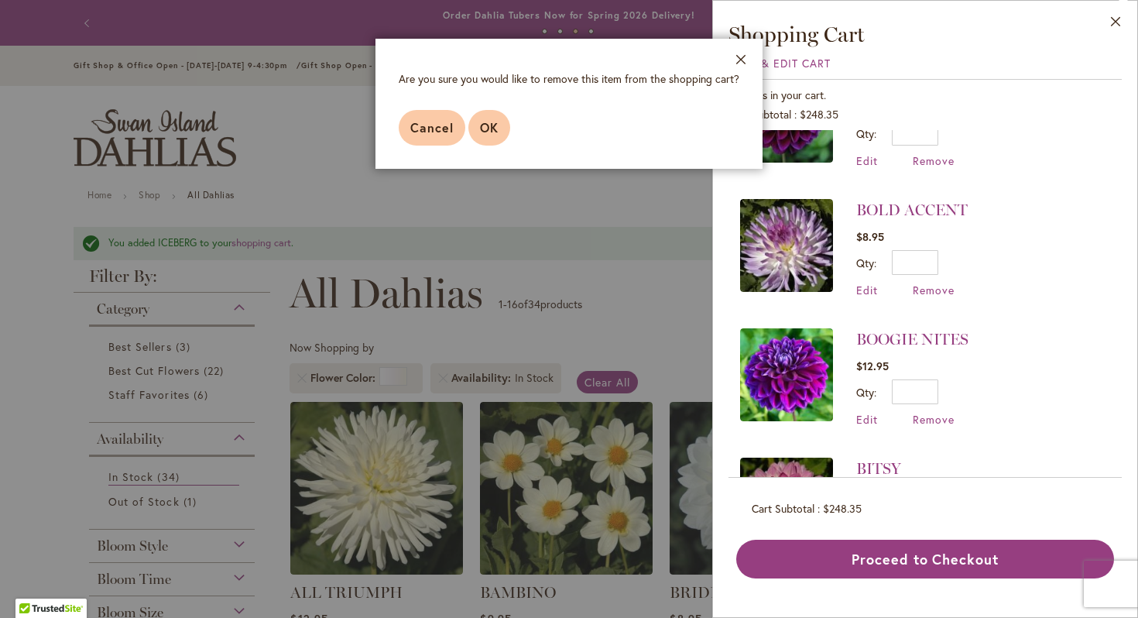
click at [492, 125] on span "OK" at bounding box center [489, 127] width 19 height 16
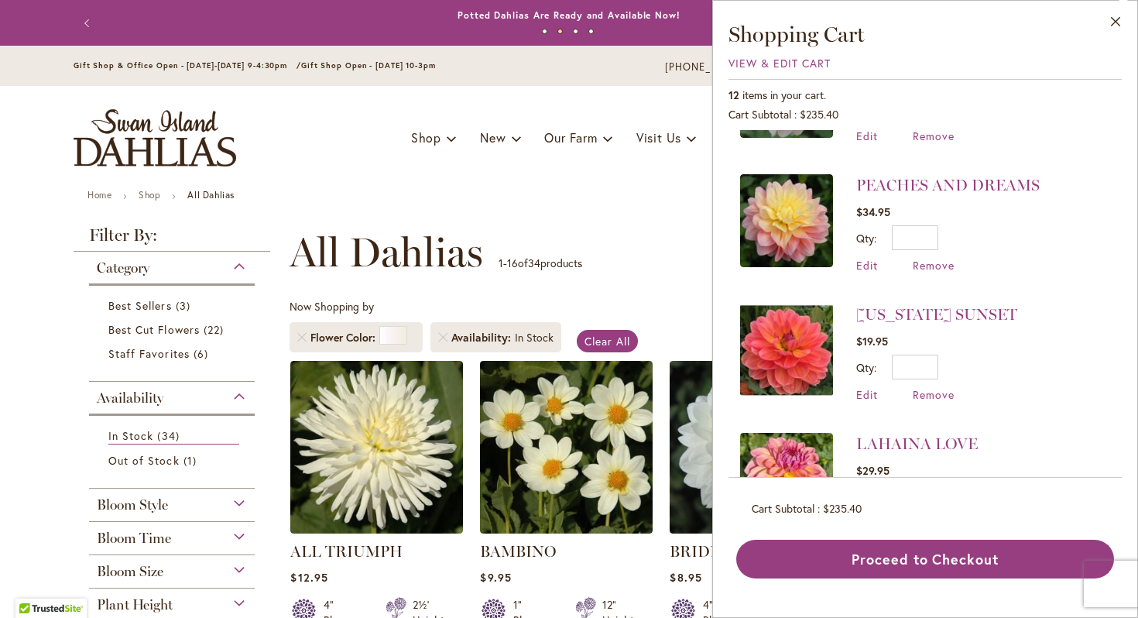
scroll to position [357, 0]
